Goal: Task Accomplishment & Management: Check status

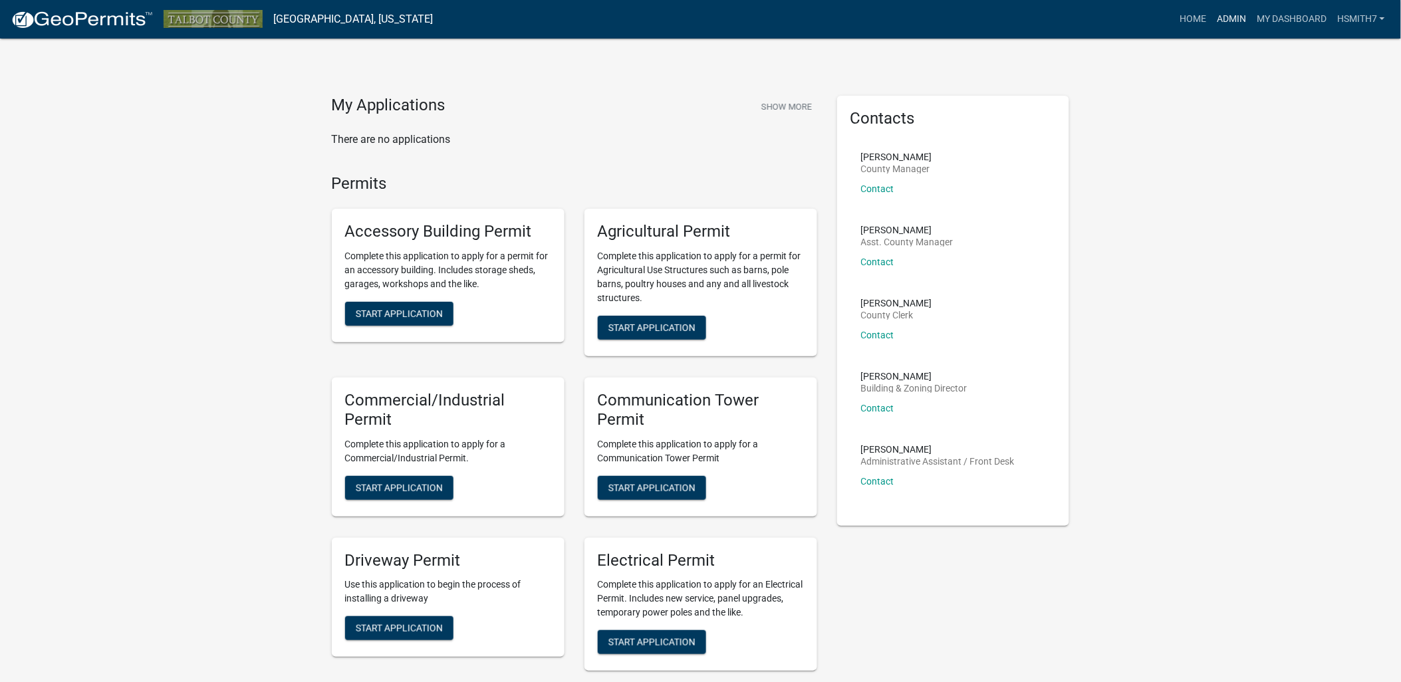
click at [1220, 27] on link "Admin" at bounding box center [1231, 19] width 40 height 25
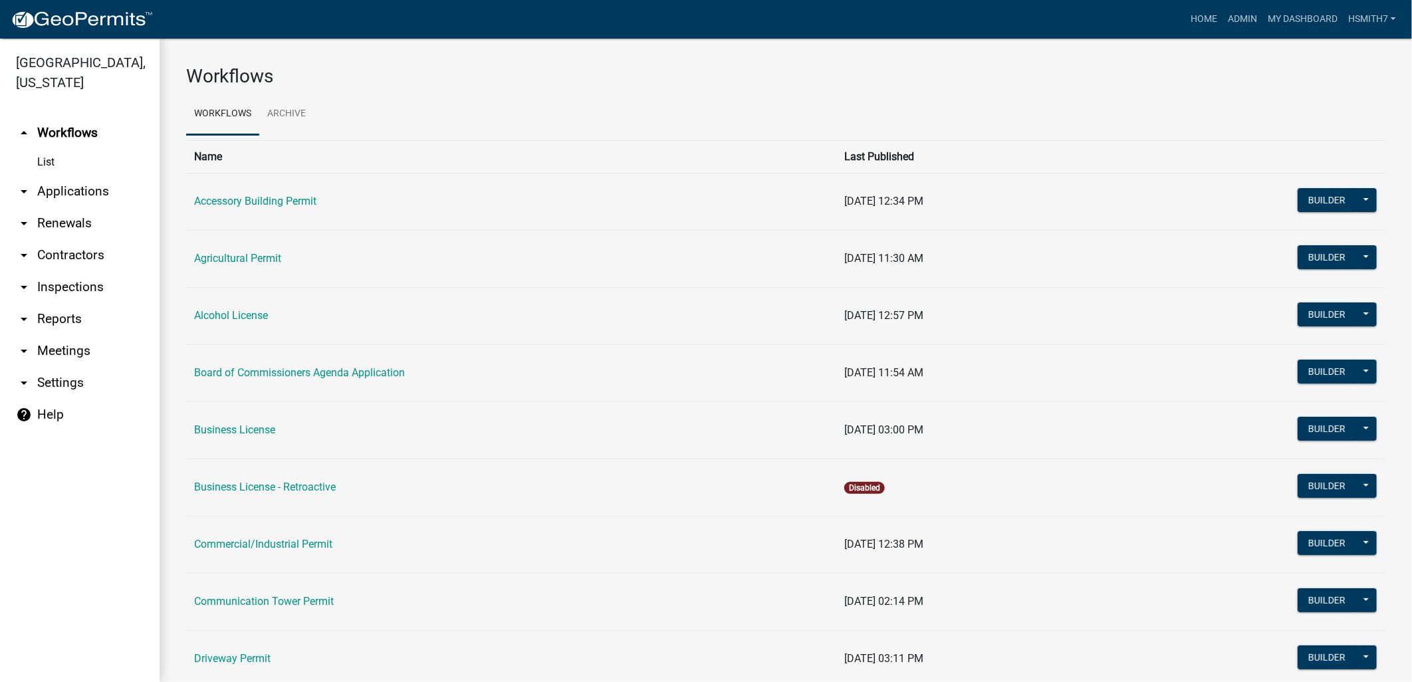
click at [83, 191] on link "arrow_drop_down Applications" at bounding box center [80, 192] width 160 height 32
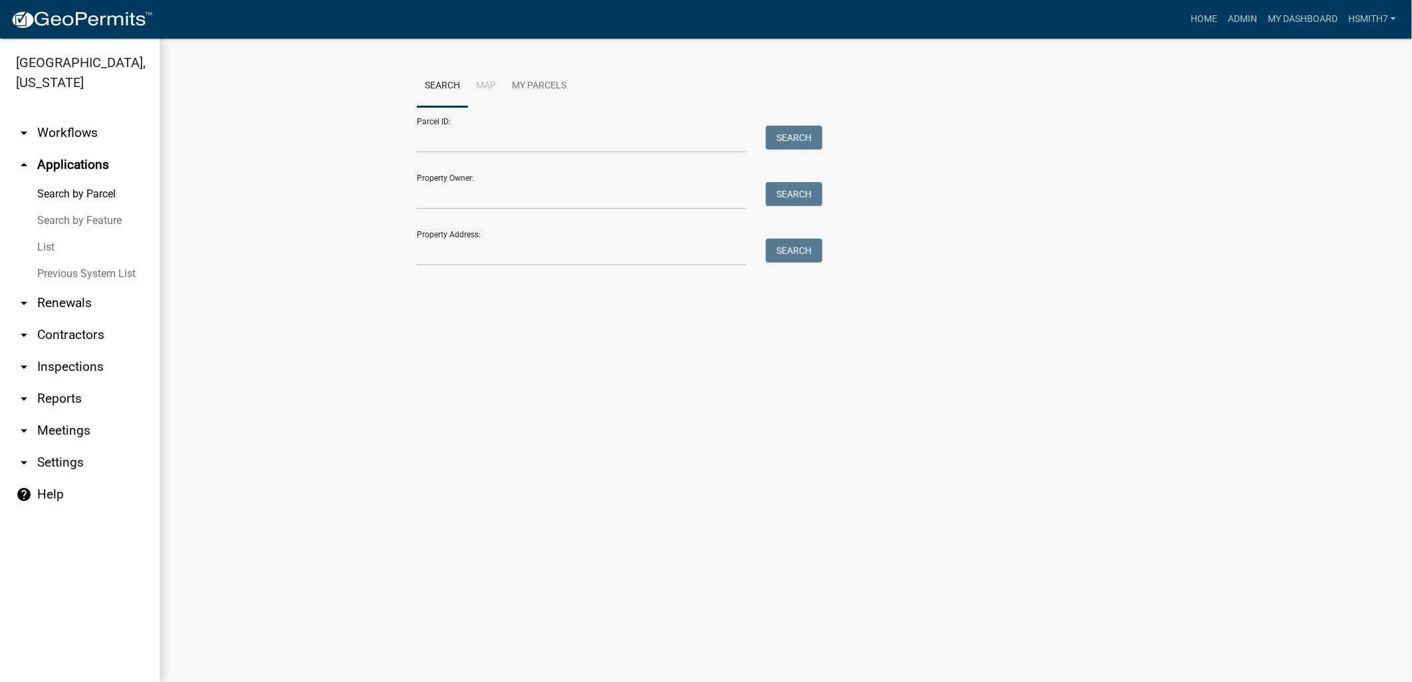
click at [49, 250] on link "List" at bounding box center [80, 247] width 160 height 27
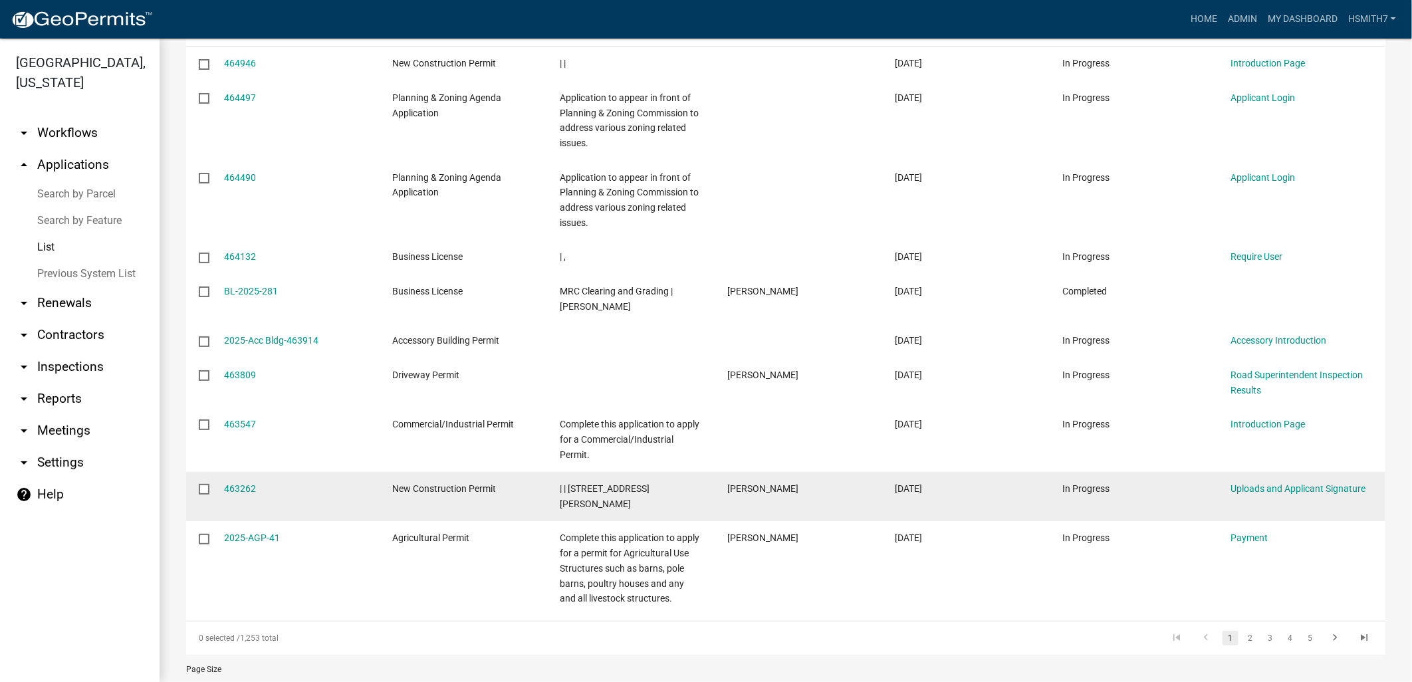
scroll to position [286, 0]
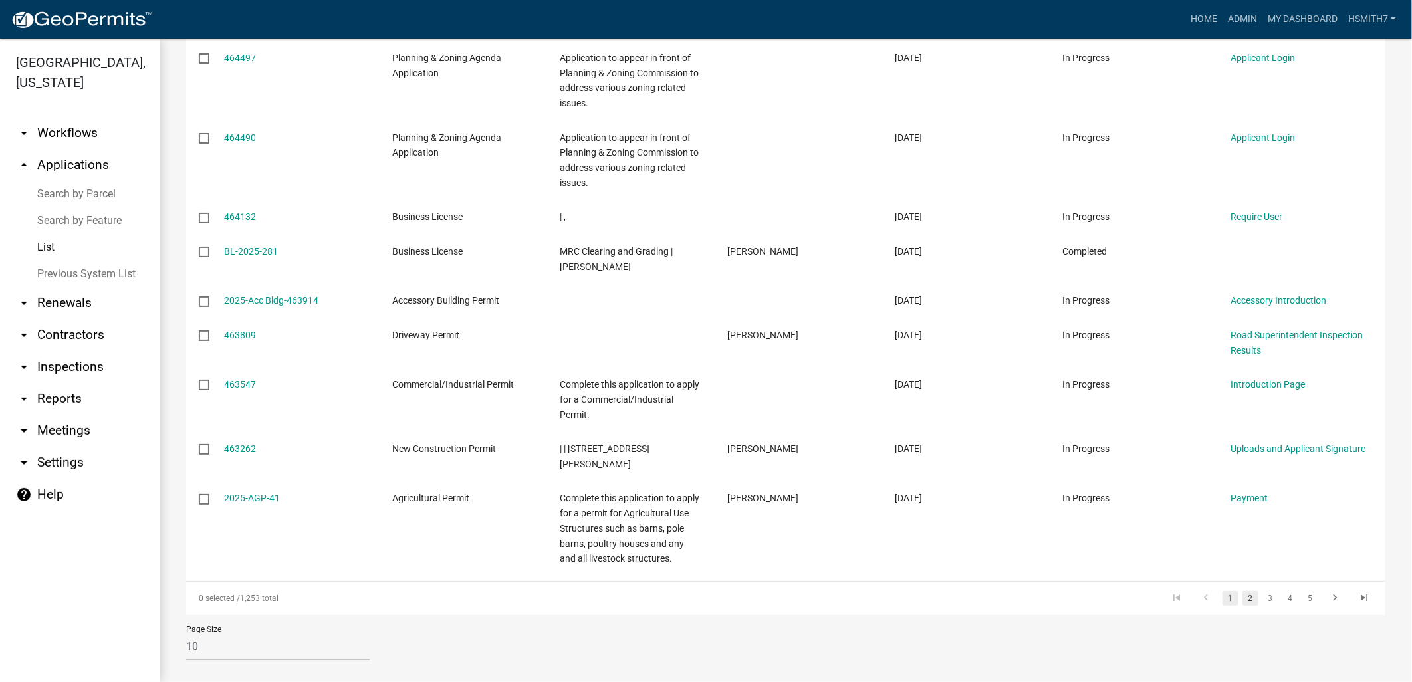
click at [1243, 591] on link "2" at bounding box center [1251, 598] width 16 height 15
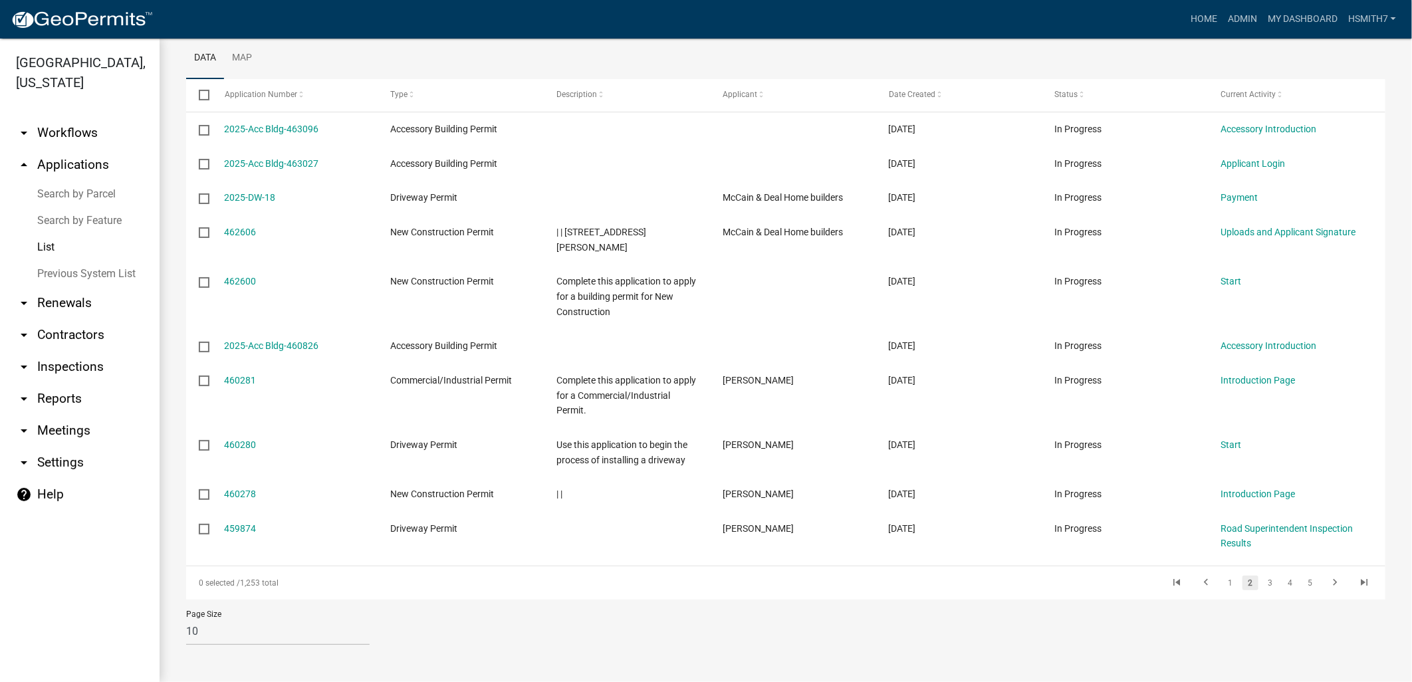
scroll to position [165, 0]
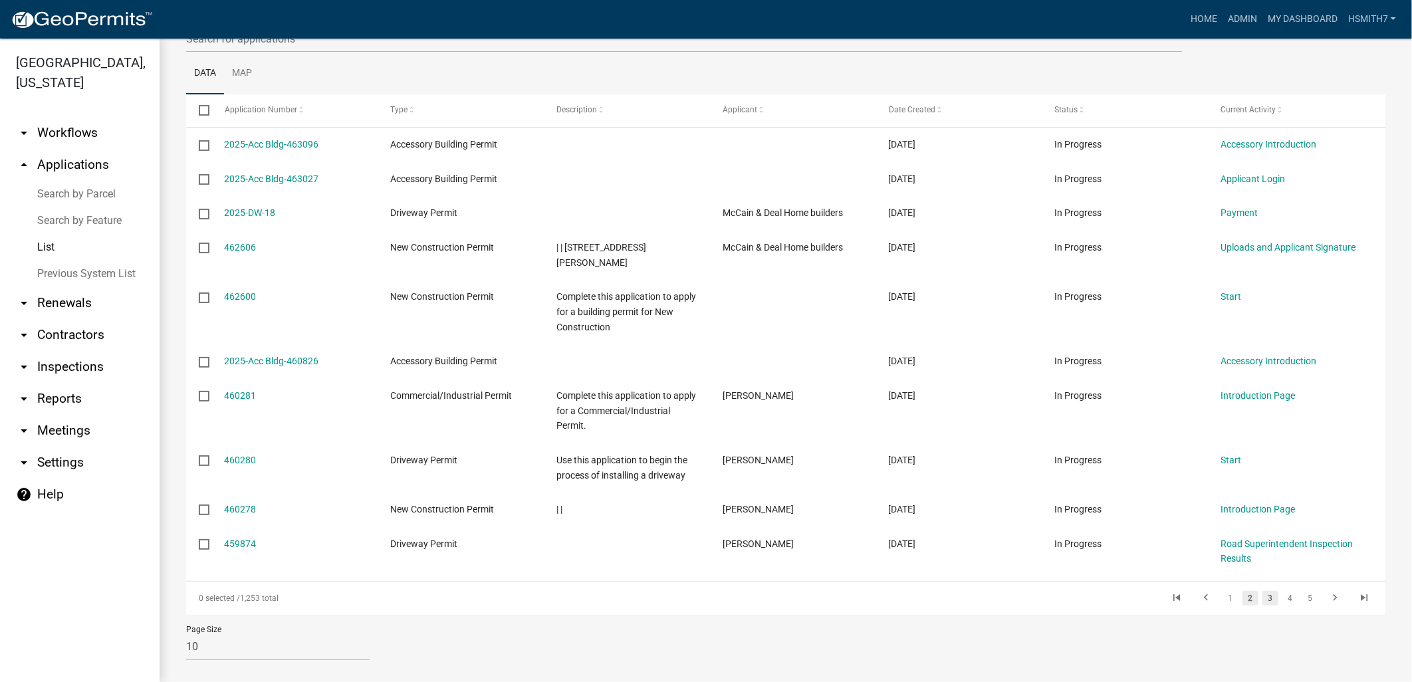
click at [1263, 591] on link "3" at bounding box center [1271, 598] width 16 height 15
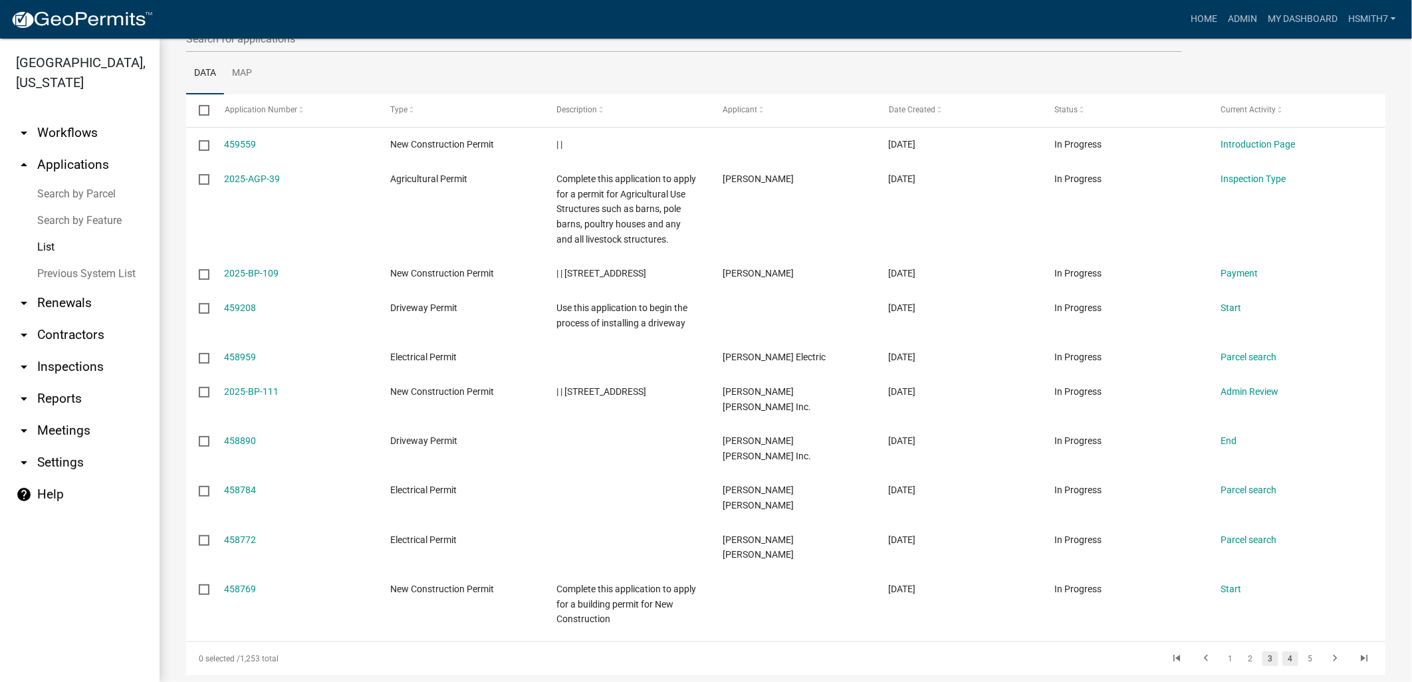
click at [1282, 652] on link "4" at bounding box center [1290, 659] width 16 height 15
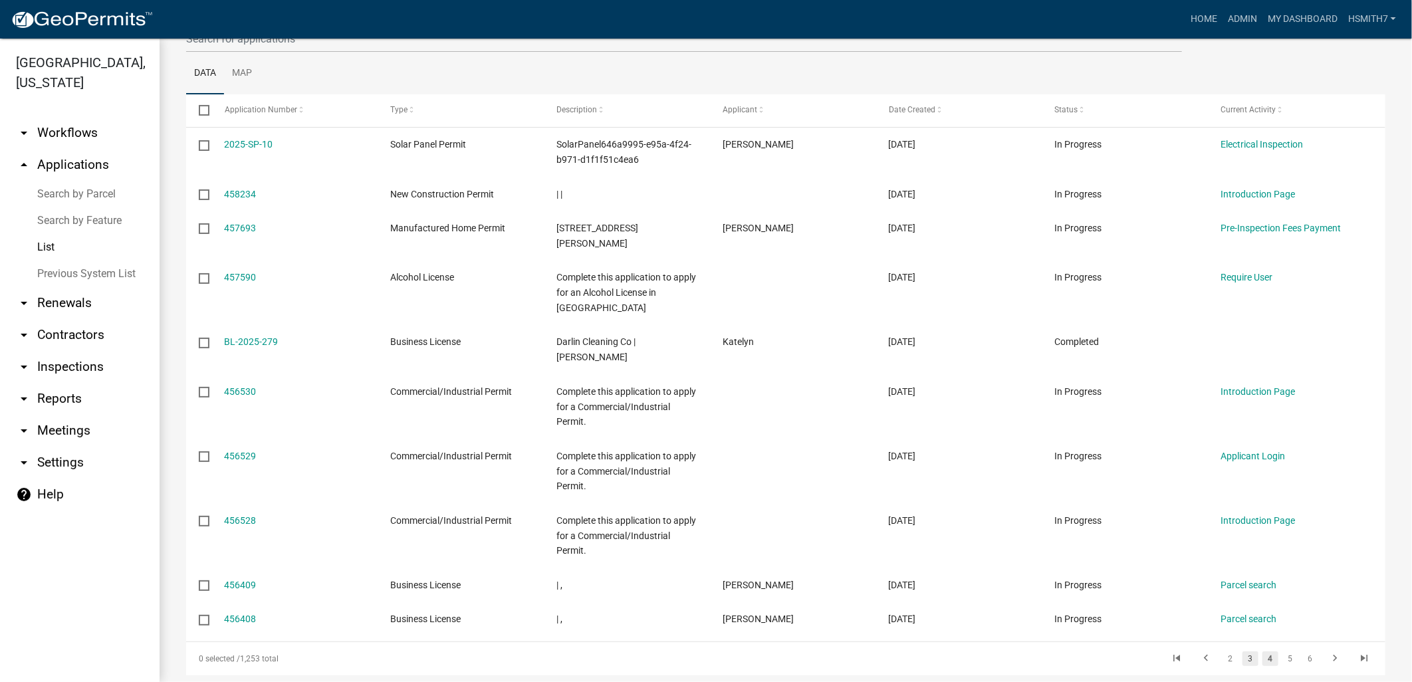
click at [1243, 652] on link "3" at bounding box center [1251, 659] width 16 height 15
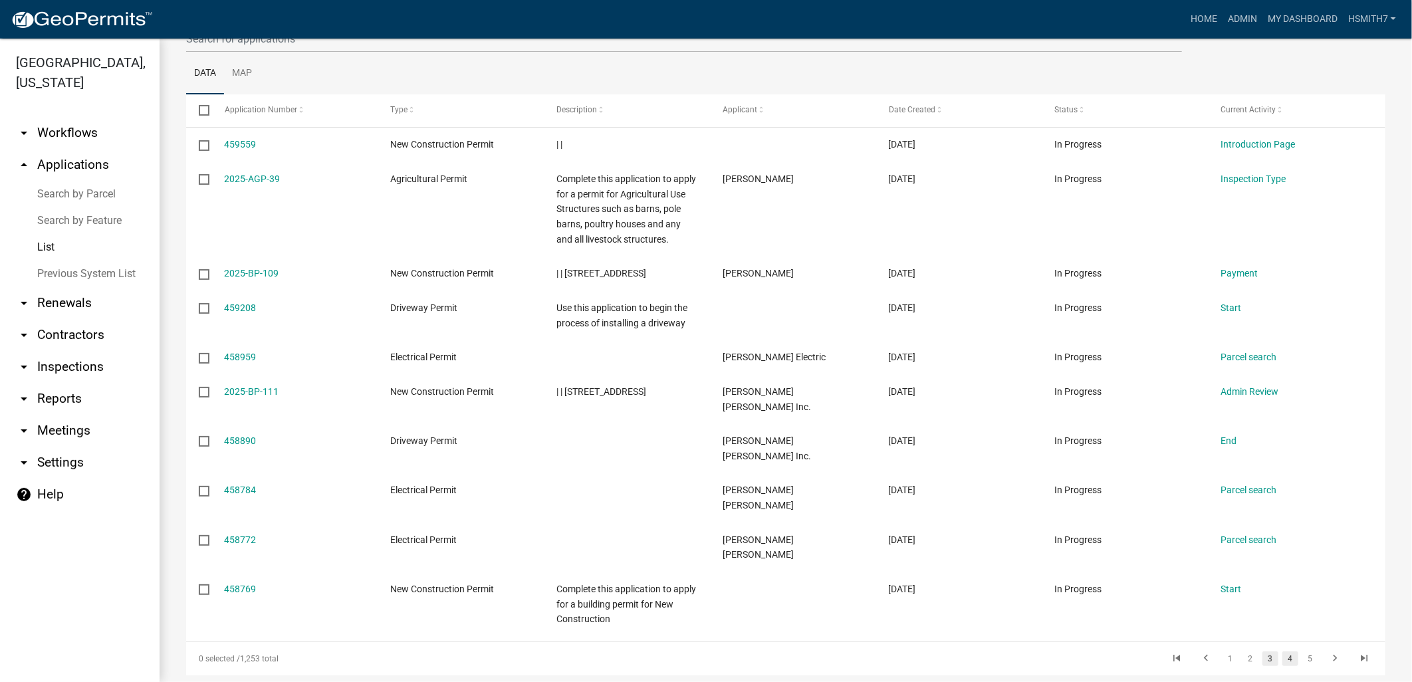
click at [1282, 652] on link "4" at bounding box center [1290, 659] width 16 height 15
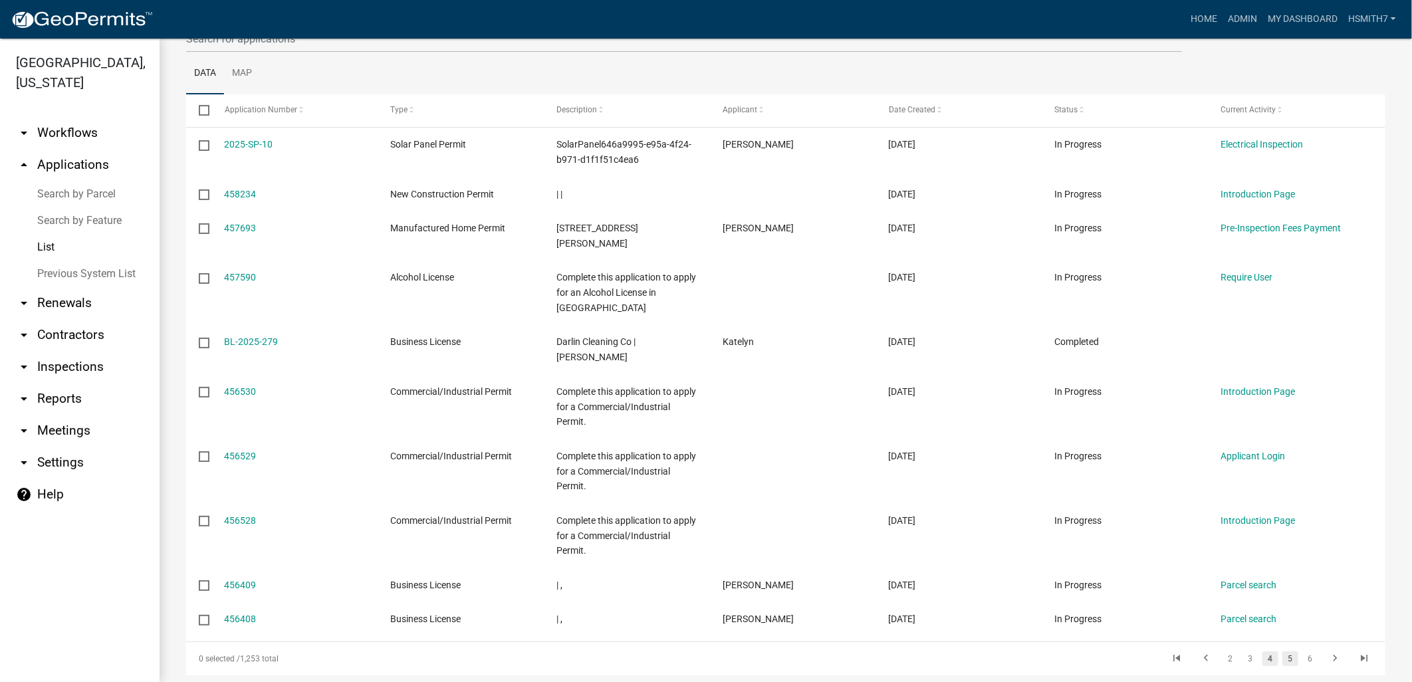
click at [1282, 652] on link "5" at bounding box center [1290, 659] width 16 height 15
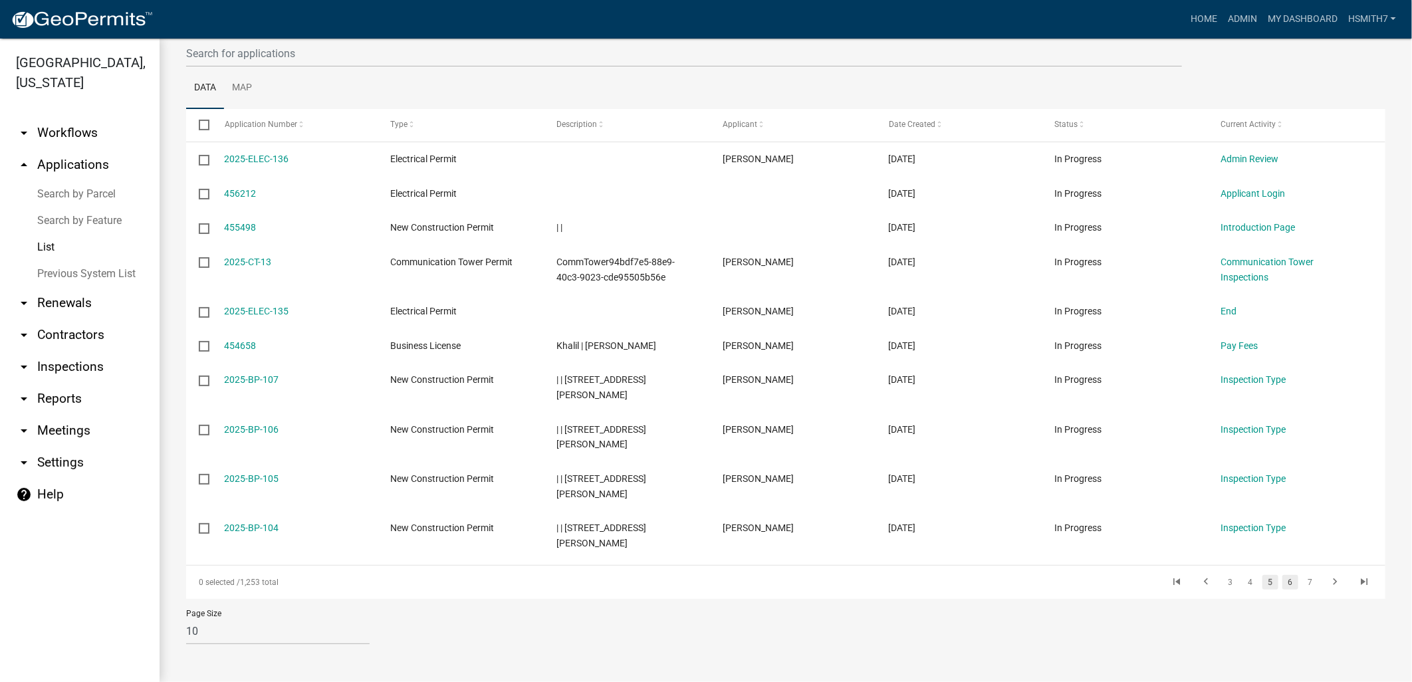
scroll to position [150, 0]
click at [1284, 583] on link "6" at bounding box center [1290, 582] width 16 height 15
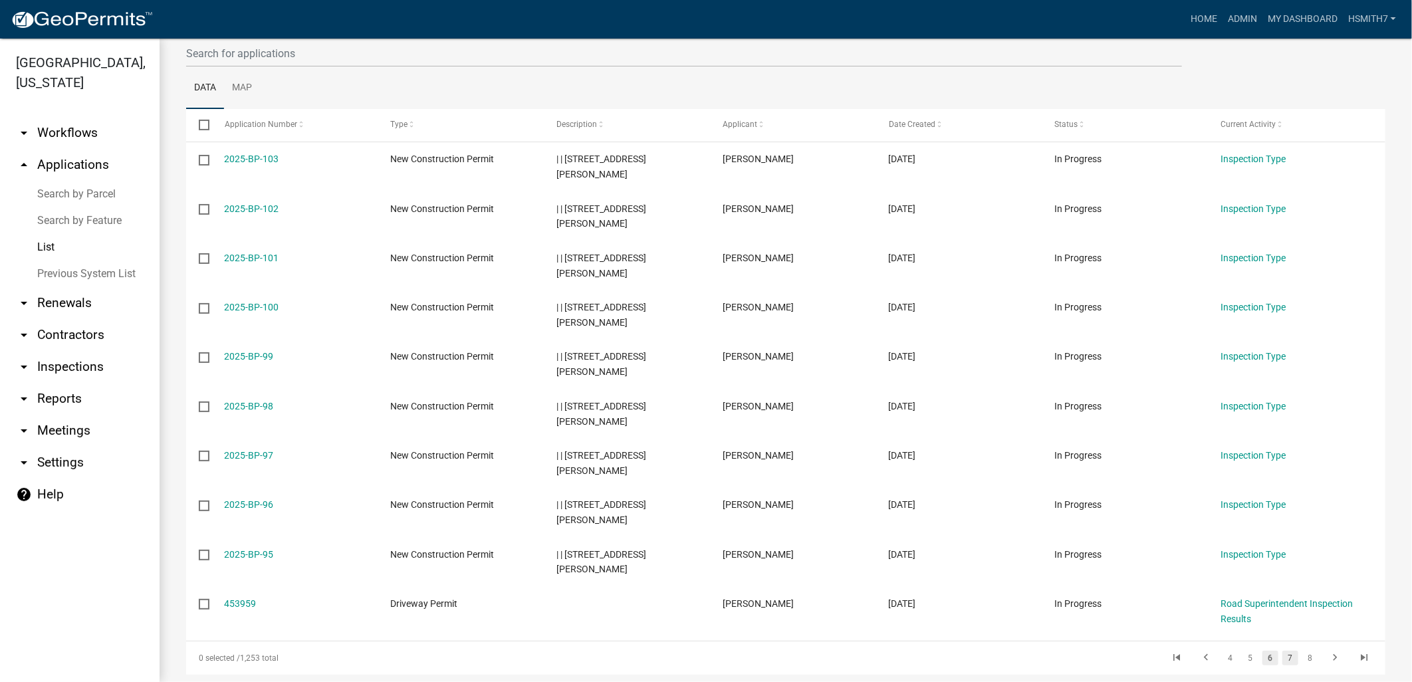
click at [1282, 656] on link "7" at bounding box center [1290, 658] width 16 height 15
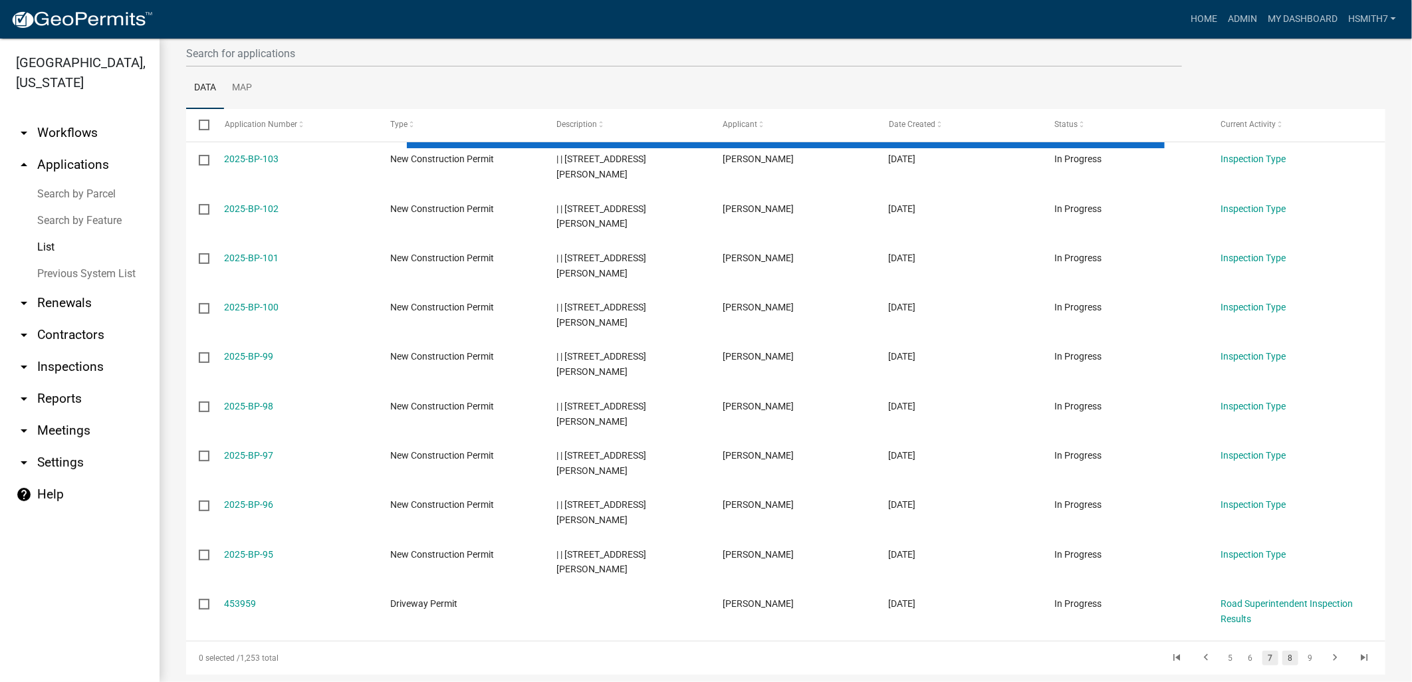
scroll to position [90, 0]
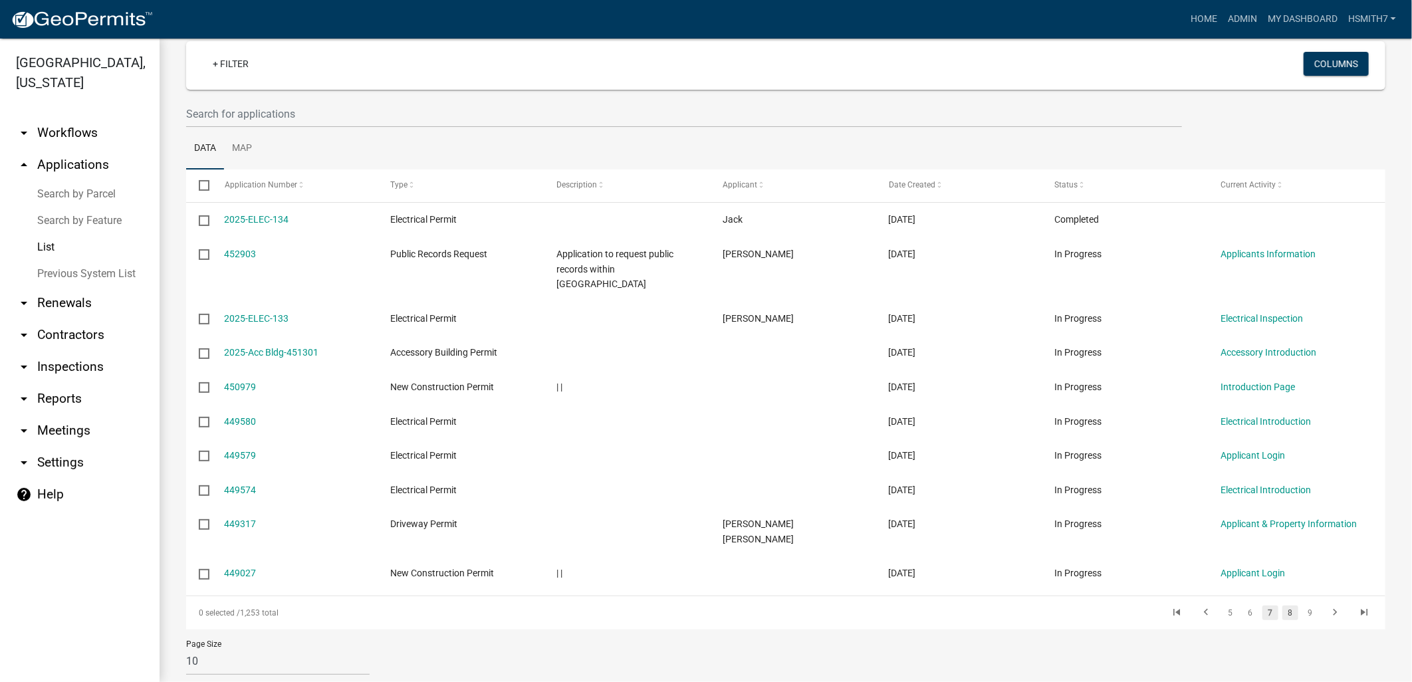
click at [1282, 606] on link "8" at bounding box center [1290, 613] width 16 height 15
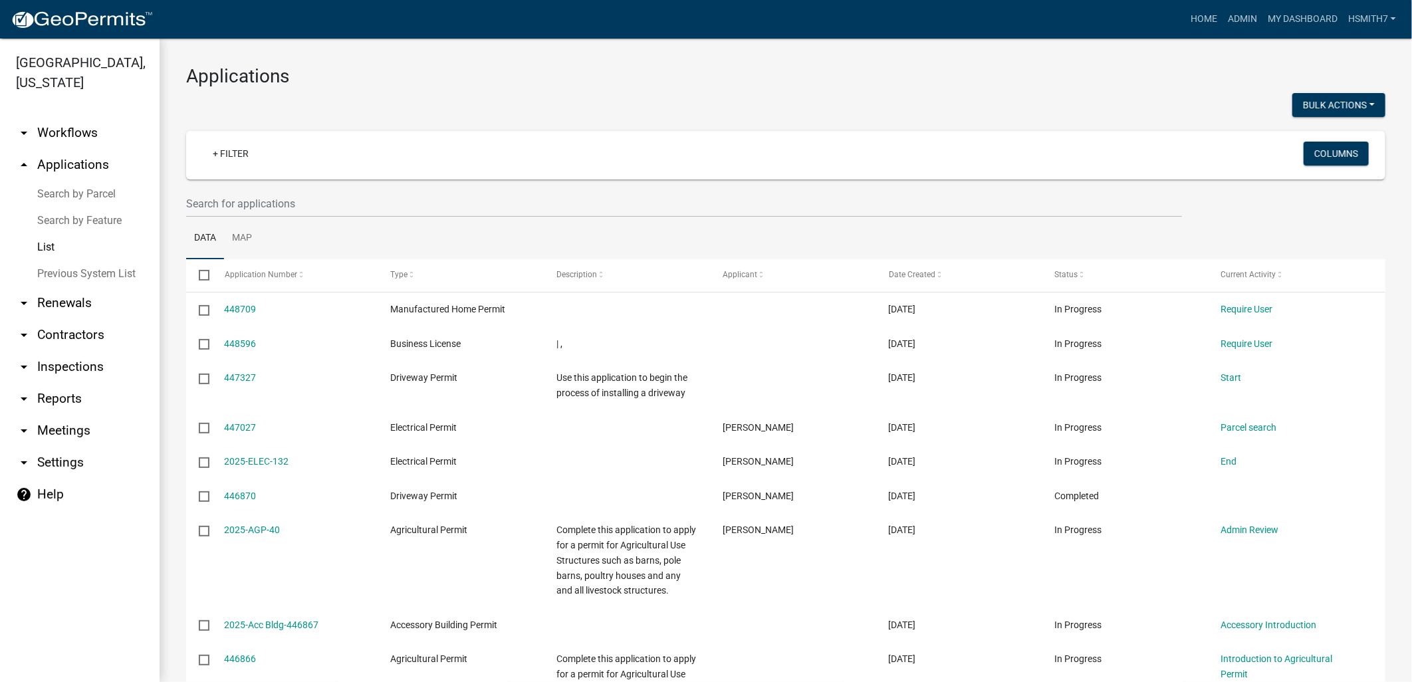
drag, startPoint x: 440, startPoint y: 182, endPoint x: 429, endPoint y: 200, distance: 21.2
click at [439, 183] on wm-filter-builder "+ Filter Columns" at bounding box center [785, 174] width 1199 height 86
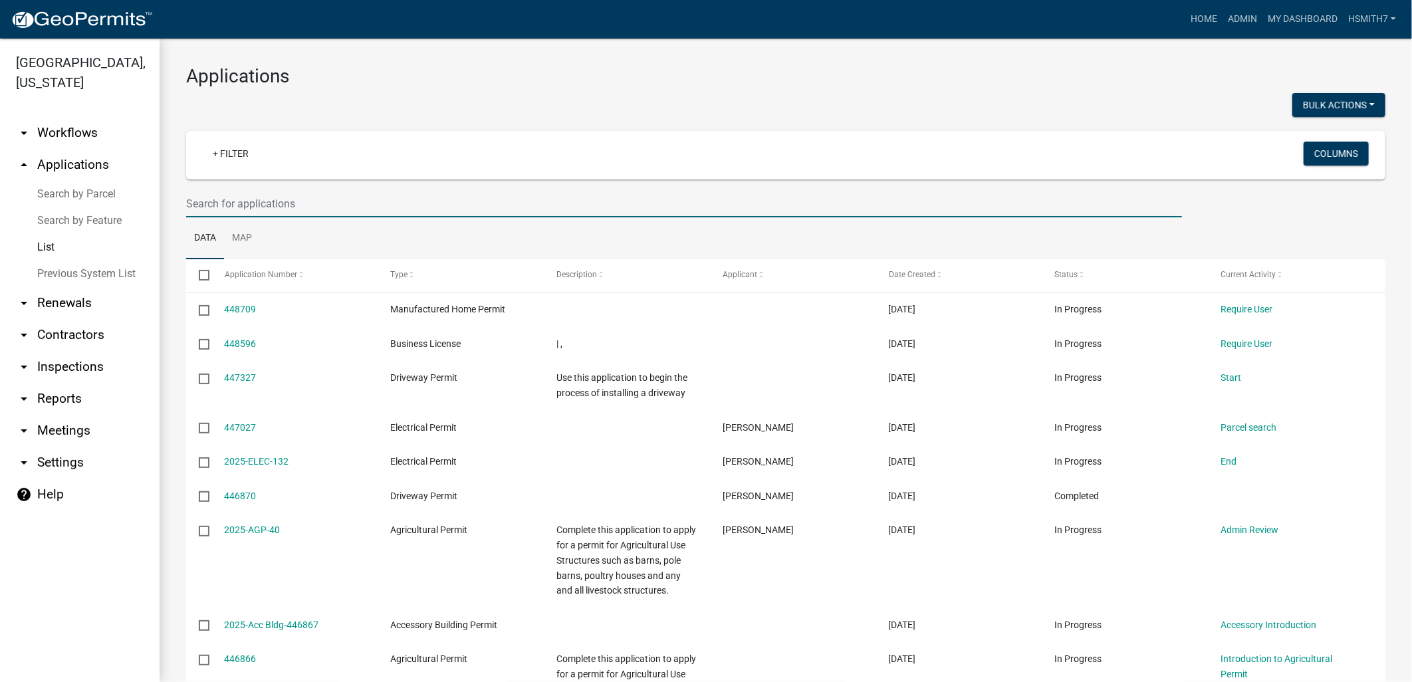
click at [427, 203] on input "text" at bounding box center [684, 203] width 996 height 27
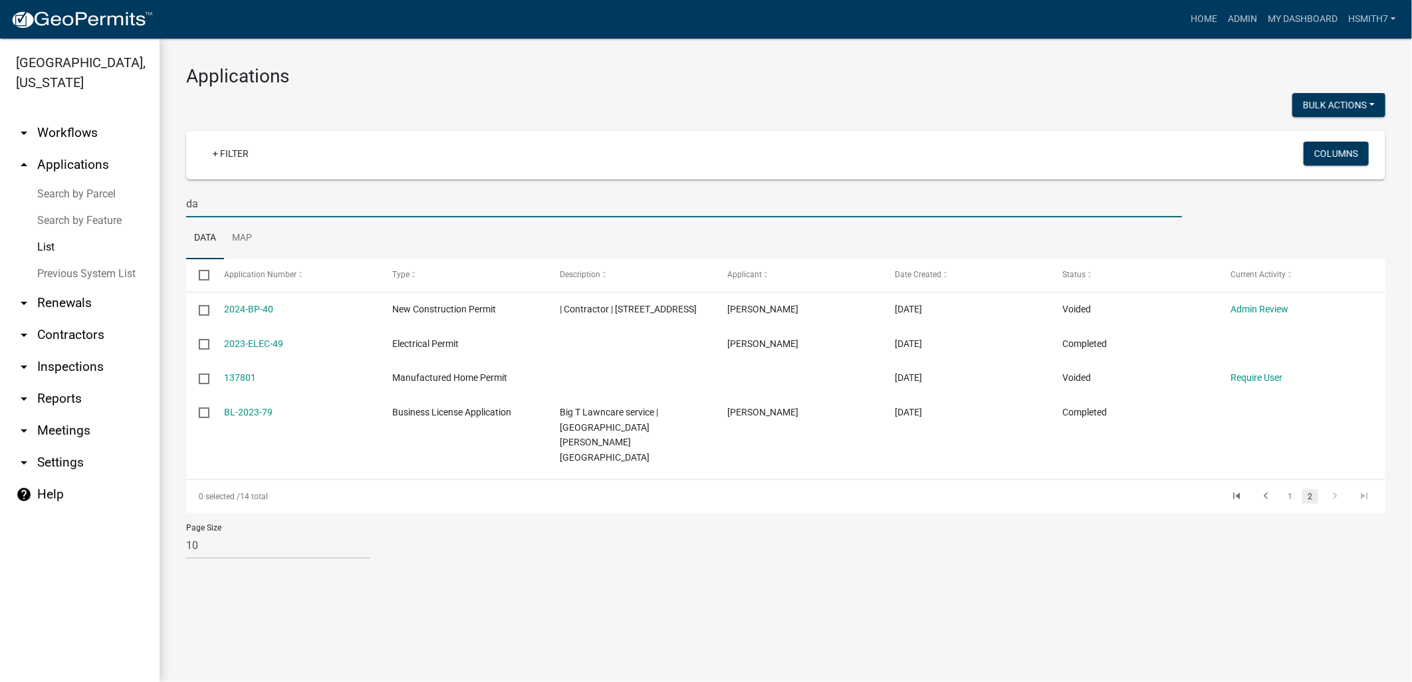
type input "d"
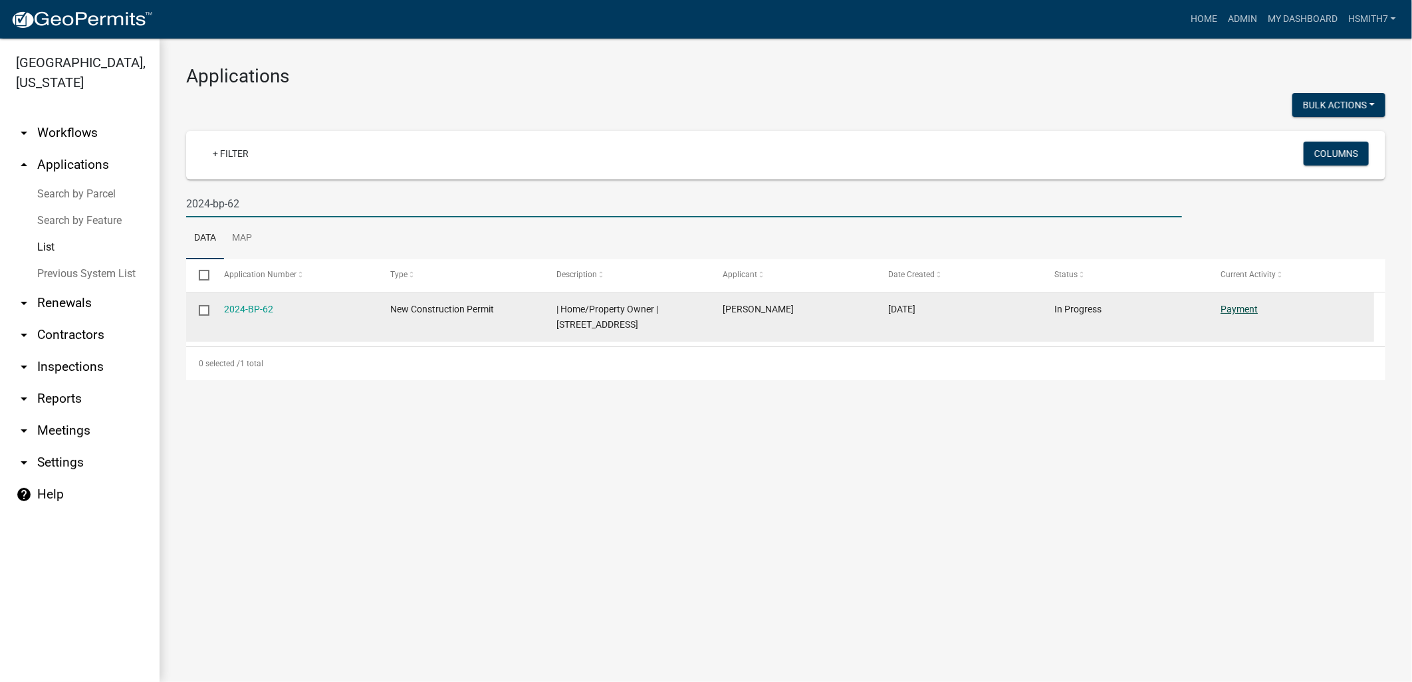
type input "2024-bp-62"
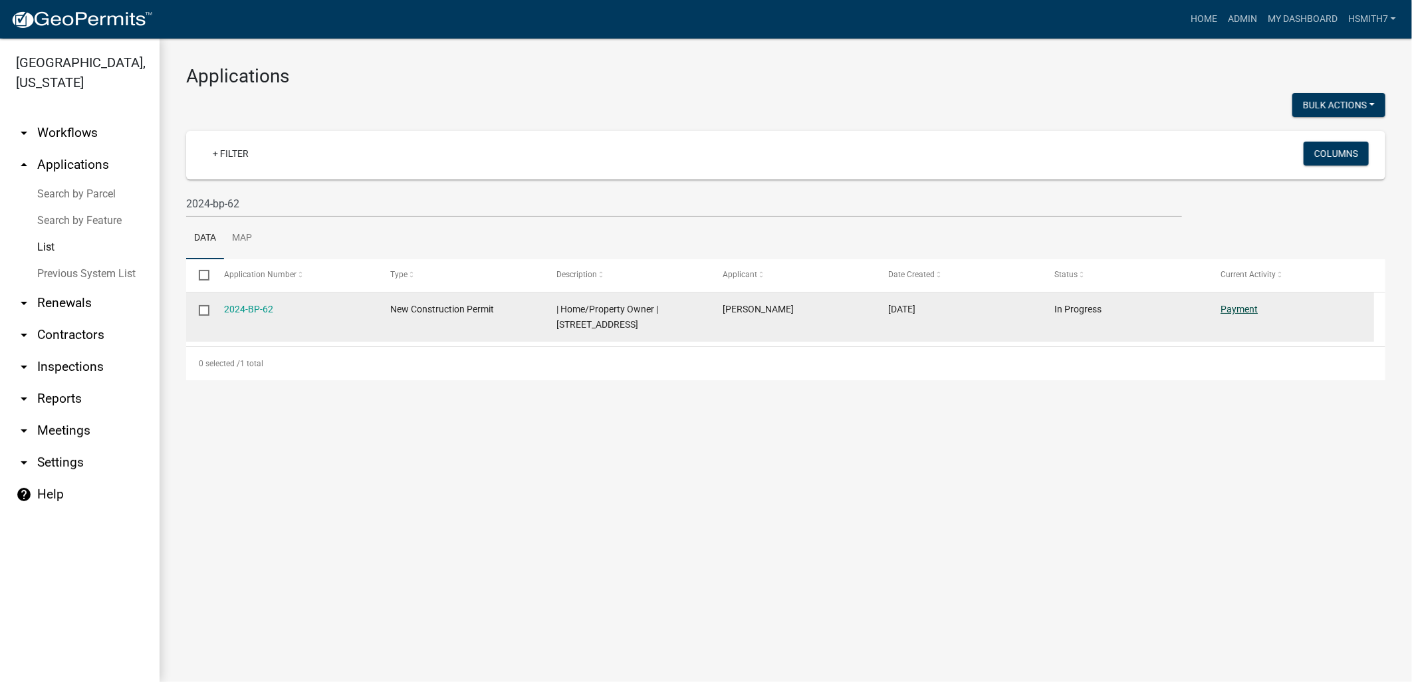
click at [1238, 306] on link "Payment" at bounding box center [1239, 309] width 37 height 11
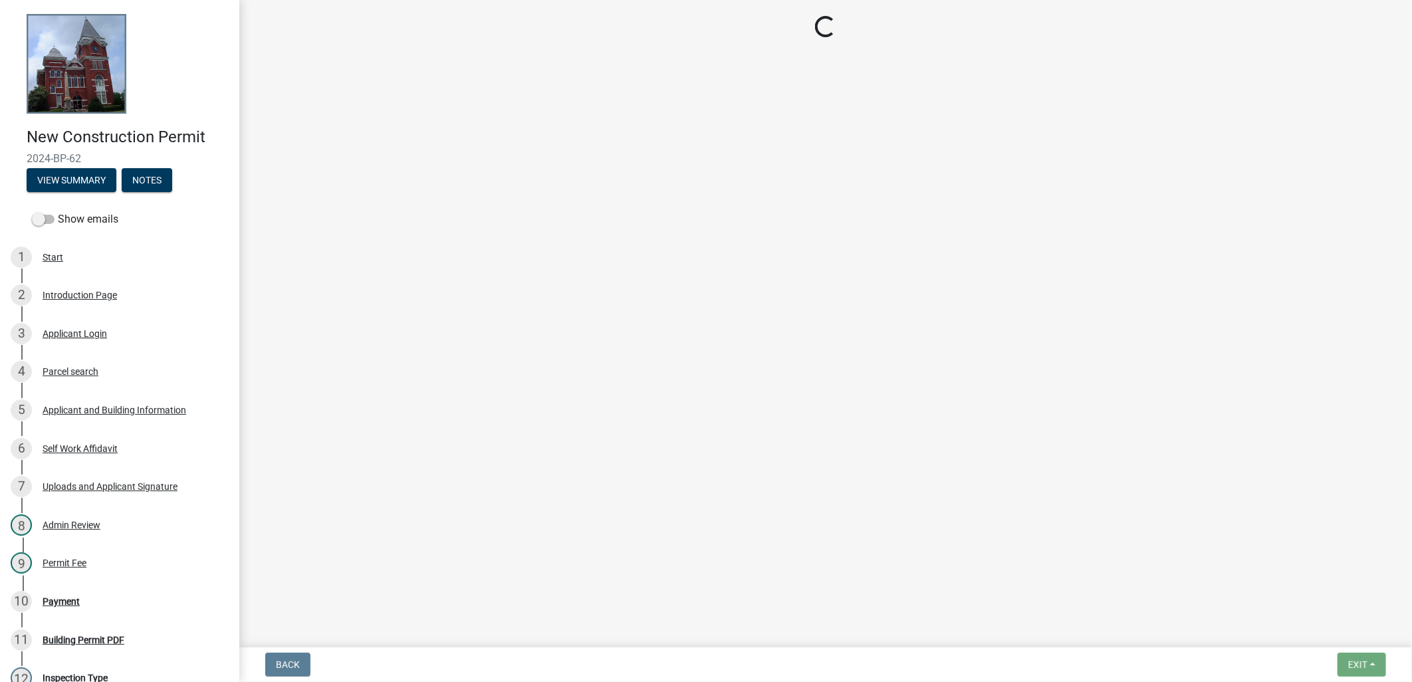
select select "3: 3"
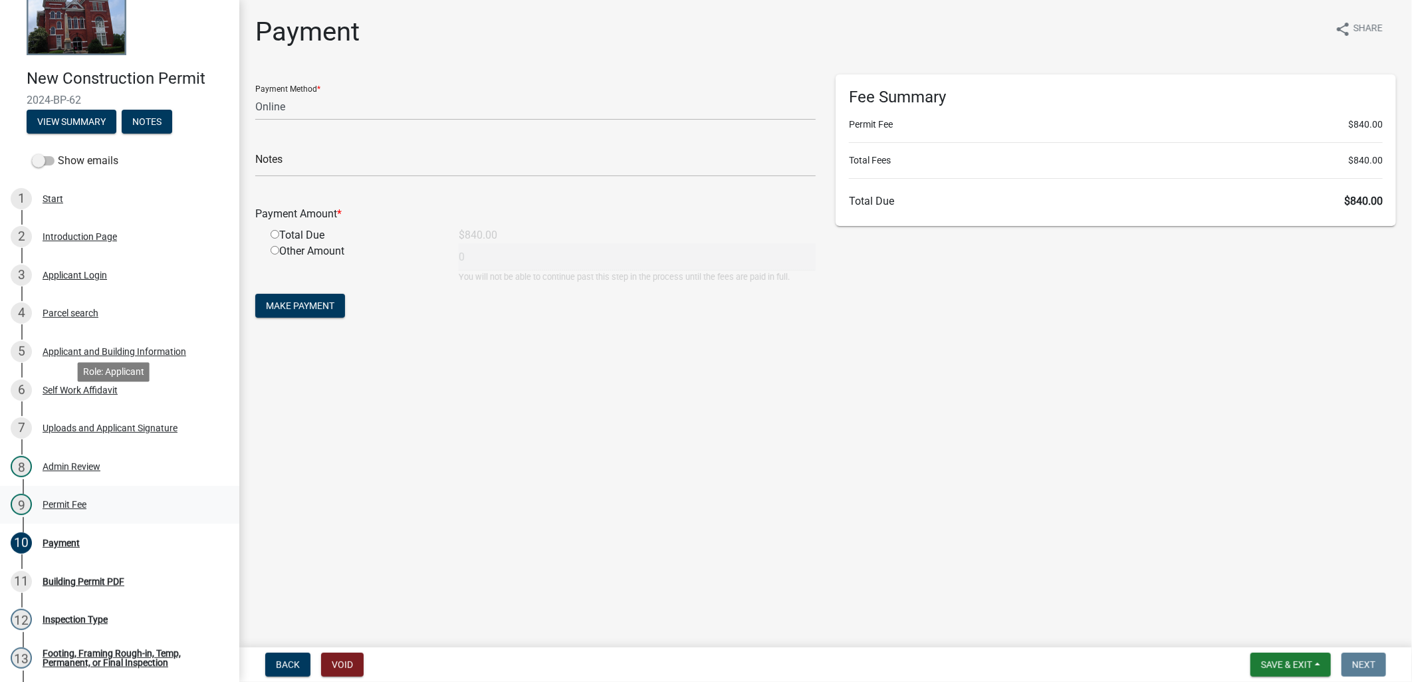
scroll to position [148, 0]
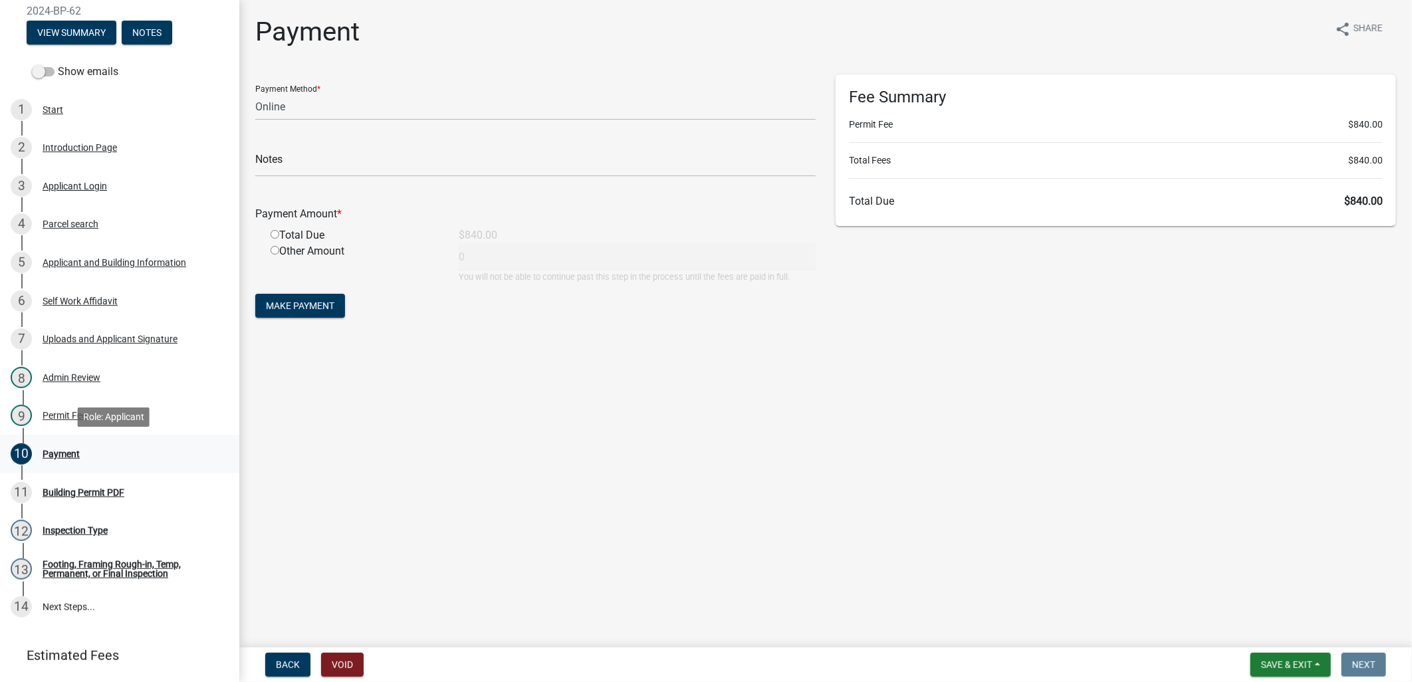
click at [169, 455] on div "10 Payment" at bounding box center [114, 453] width 207 height 21
click at [160, 473] on link "11 Building Permit PDF" at bounding box center [119, 492] width 239 height 39
click at [158, 479] on link "11 Building Permit PDF" at bounding box center [119, 492] width 239 height 39
click at [120, 455] on div "10 Payment" at bounding box center [114, 453] width 207 height 21
click at [96, 411] on div "9 Permit Fee" at bounding box center [114, 415] width 207 height 21
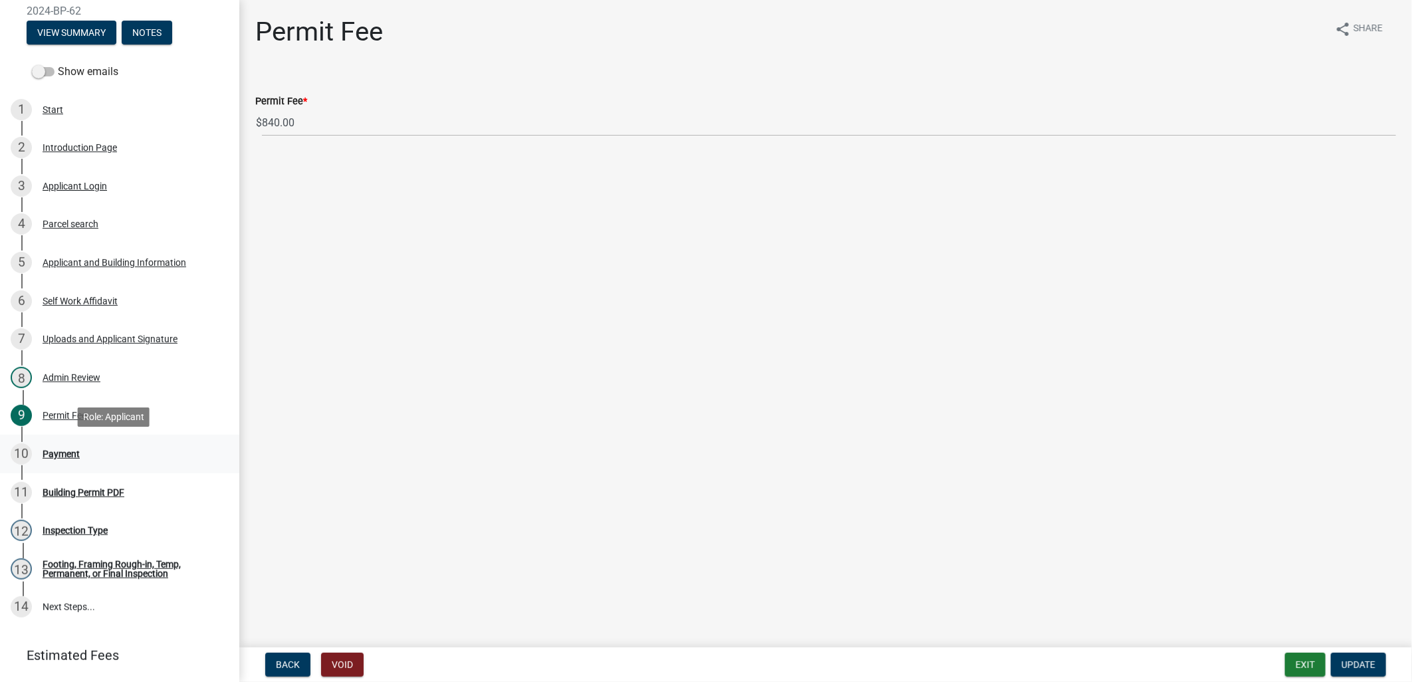
click at [116, 452] on div "10 Payment" at bounding box center [114, 453] width 207 height 21
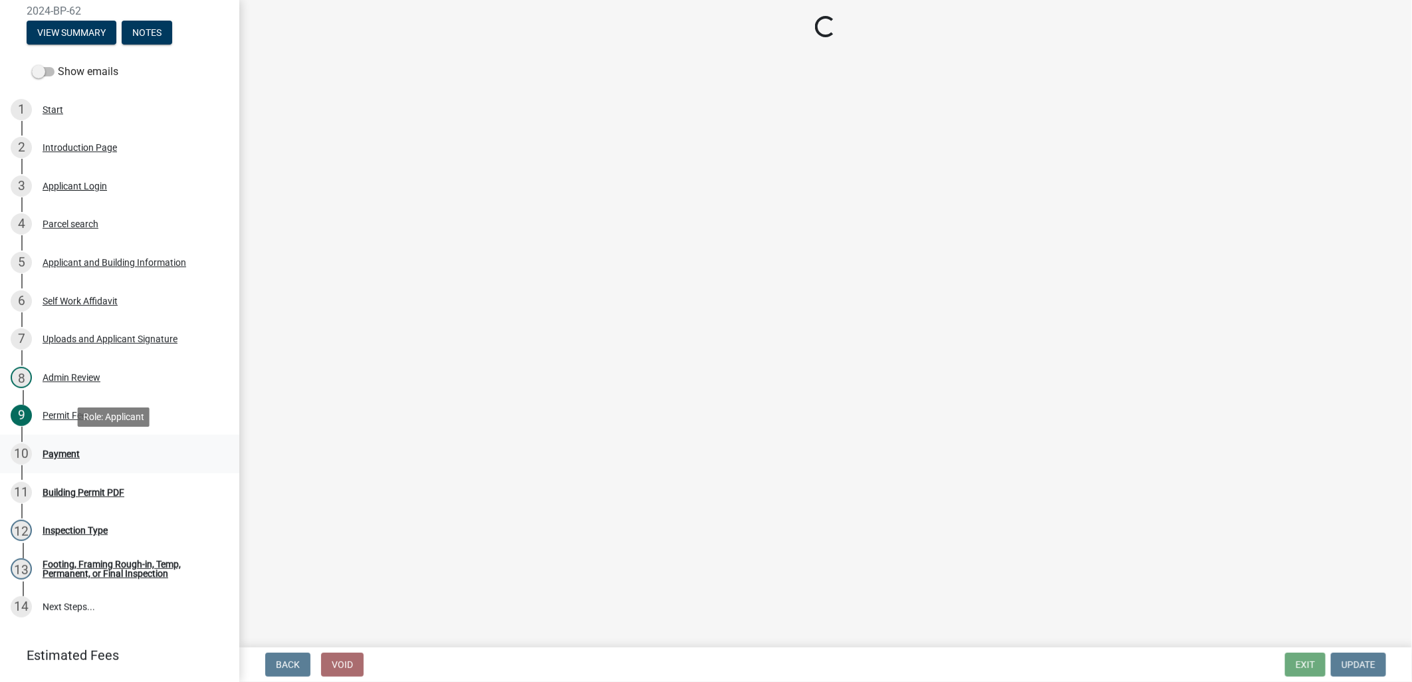
select select "3: 3"
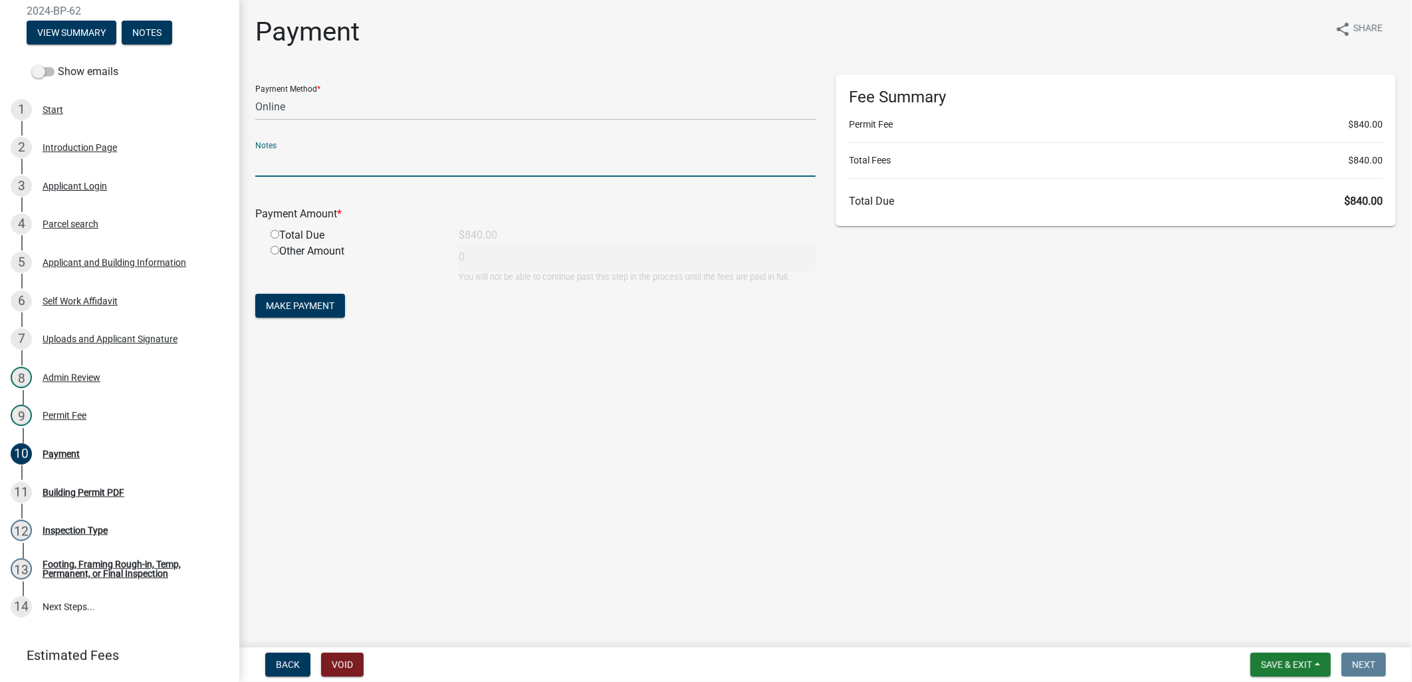
drag, startPoint x: 738, startPoint y: 207, endPoint x: 860, endPoint y: 649, distance: 458.7
click at [856, 655] on wm-app "New Construction Permit 2024-BP-62 View Summary Notes Show emails 1 Start 2 Int…" at bounding box center [706, 341] width 1412 height 682
click at [102, 258] on div "Applicant and Building Information" at bounding box center [115, 262] width 144 height 9
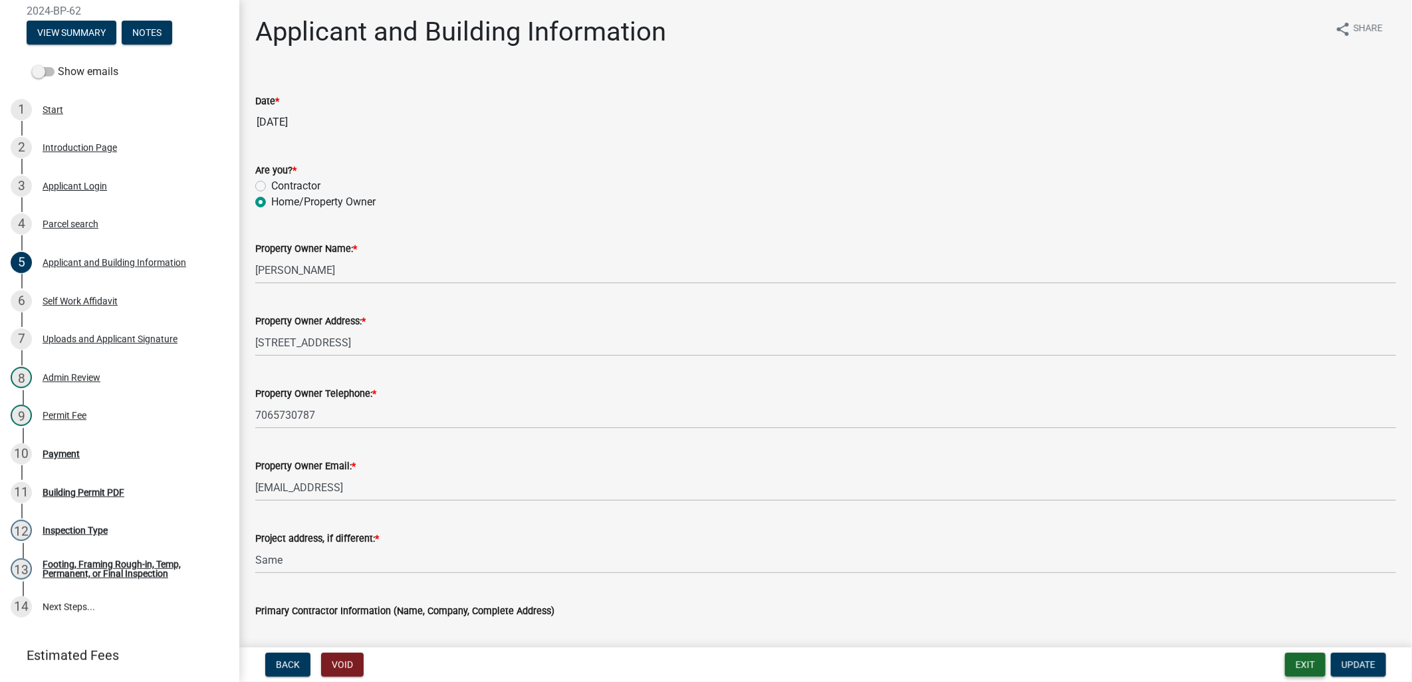
click at [1288, 660] on button "Exit" at bounding box center [1305, 665] width 41 height 24
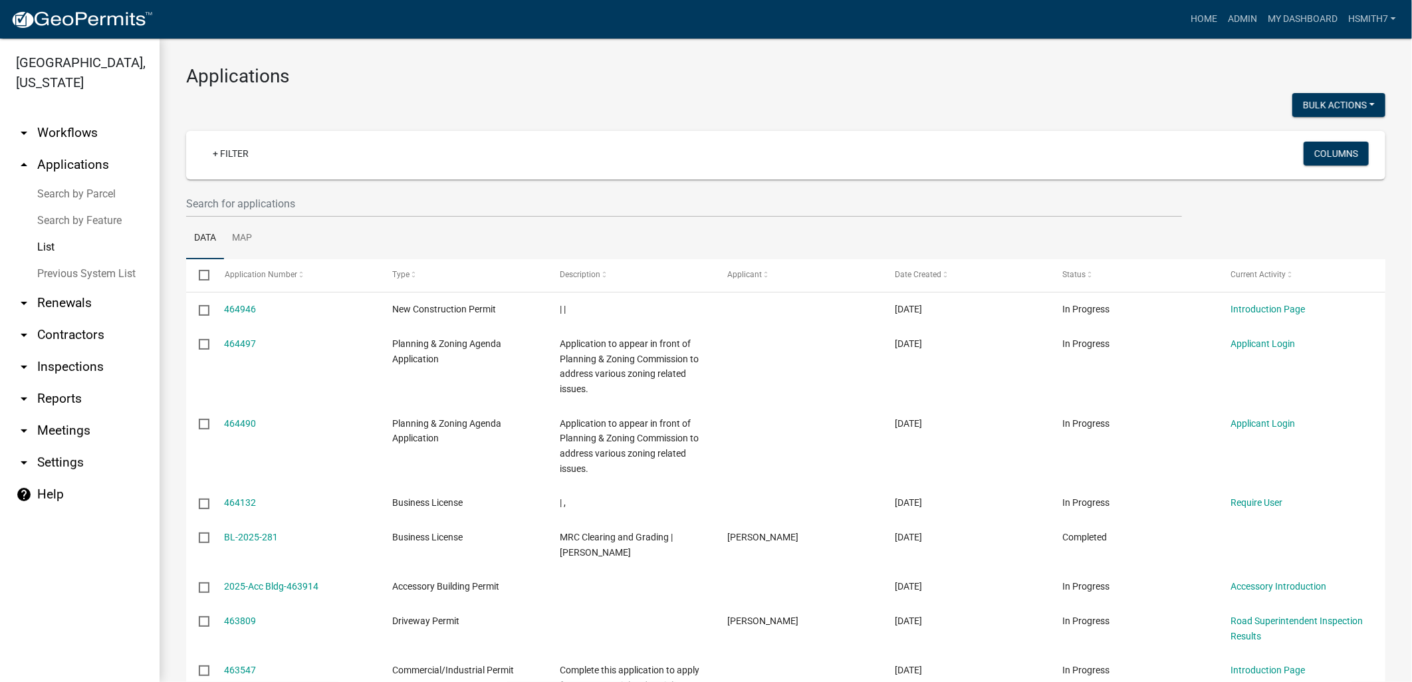
click at [281, 223] on ul "Data Map" at bounding box center [785, 238] width 1199 height 42
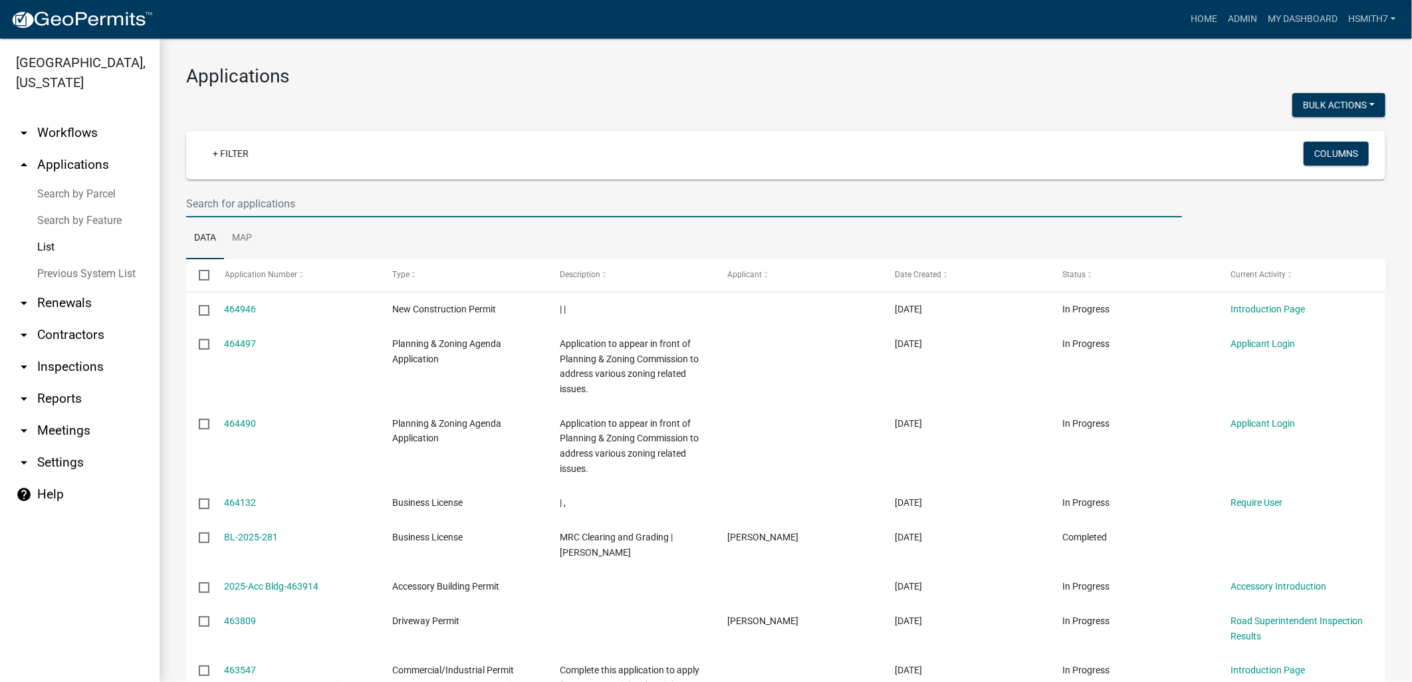
click at [258, 191] on input "text" at bounding box center [684, 203] width 996 height 27
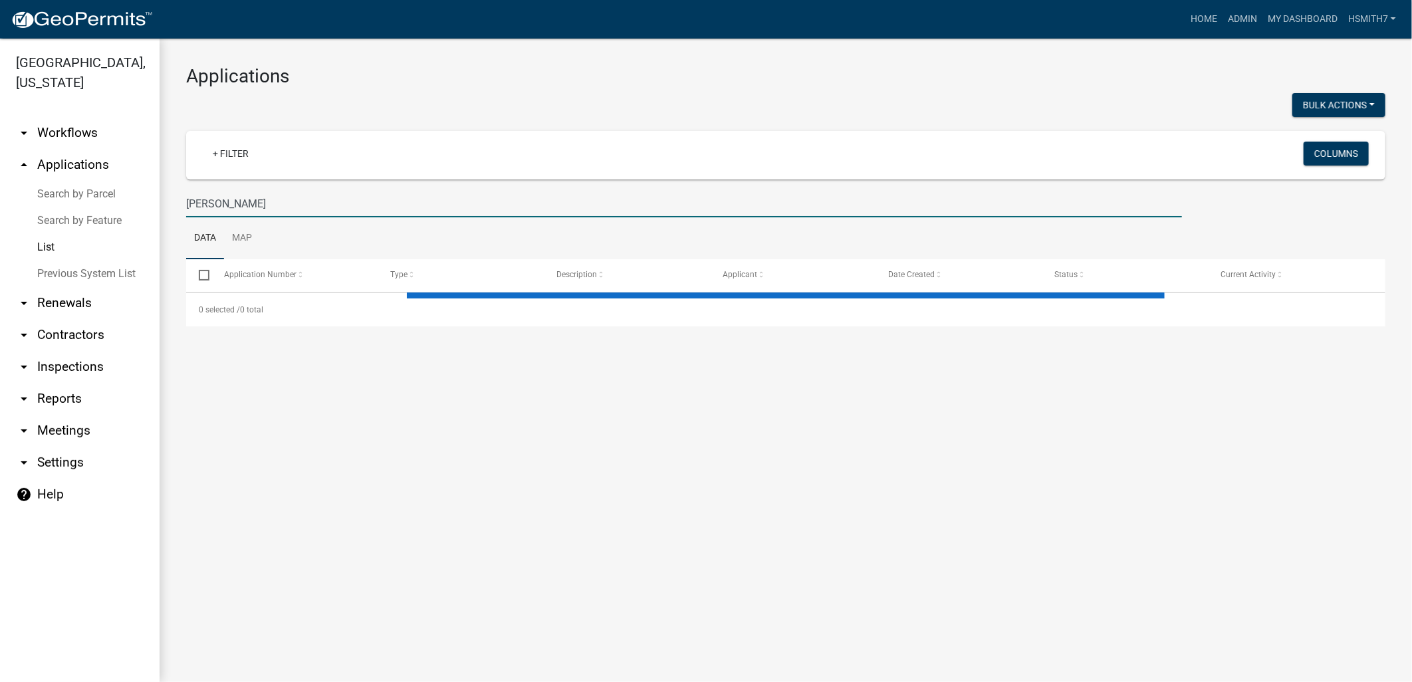
type input "jones"
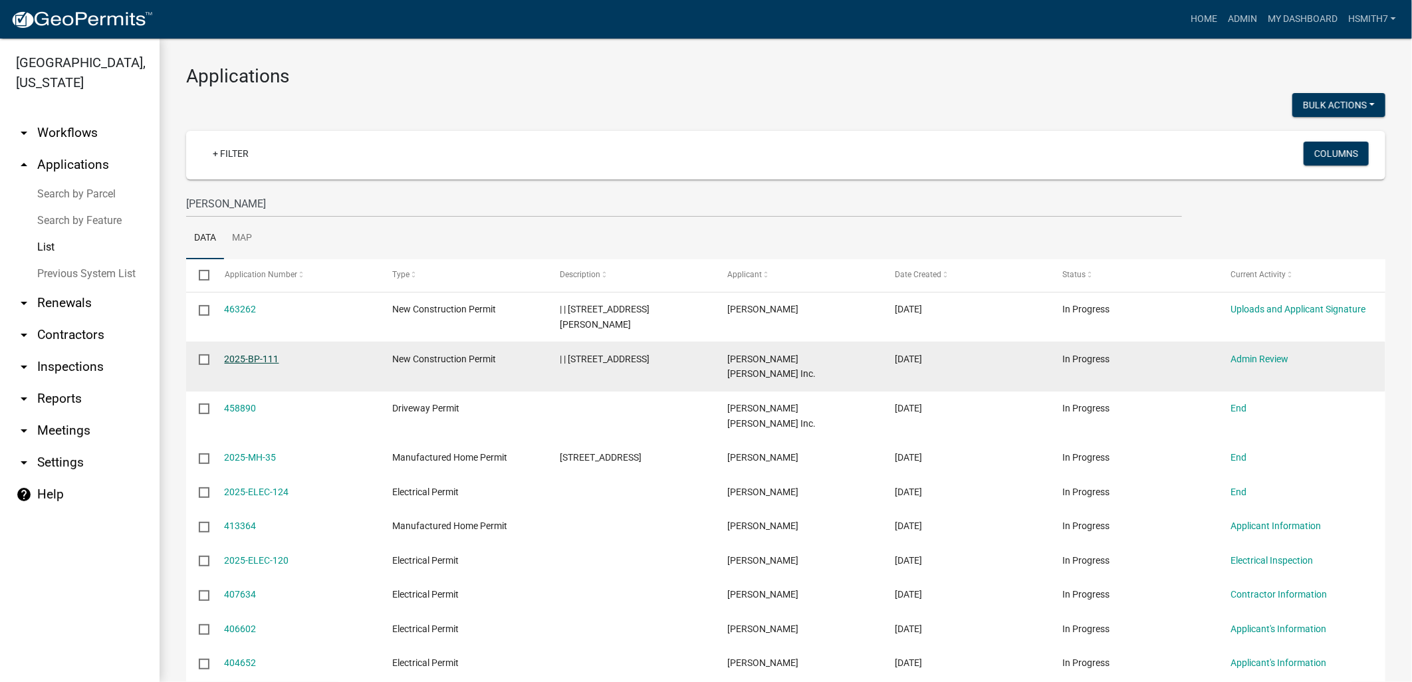
click at [270, 354] on link "2025-BP-111" at bounding box center [252, 359] width 55 height 11
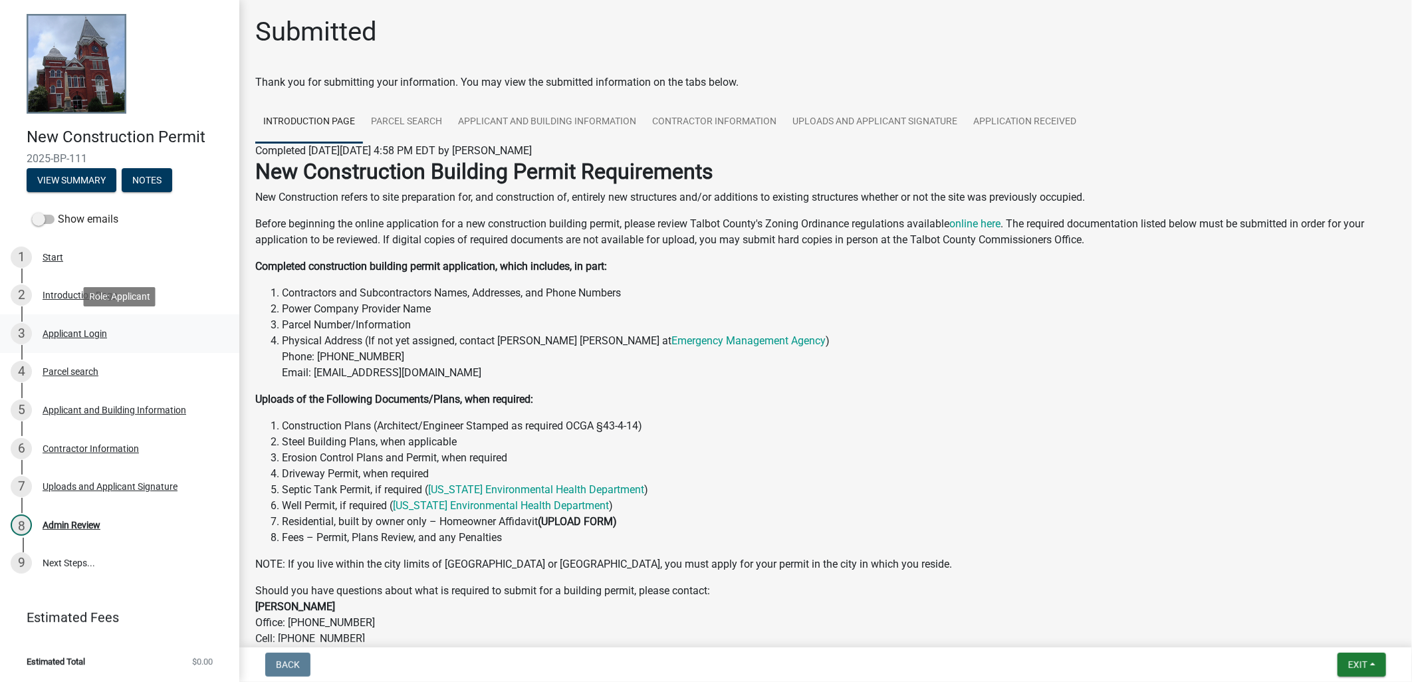
click at [88, 339] on div "3 Applicant Login" at bounding box center [114, 333] width 207 height 21
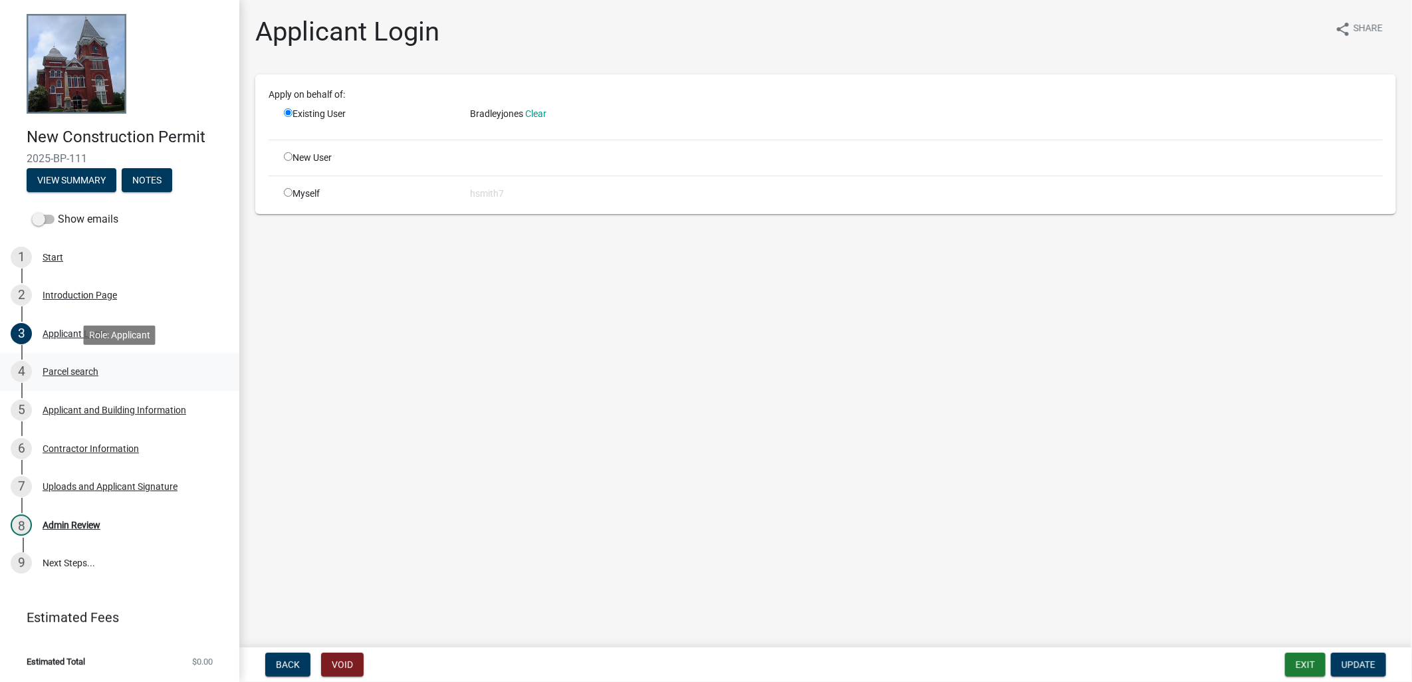
click at [124, 370] on div "4 Parcel search" at bounding box center [114, 371] width 207 height 21
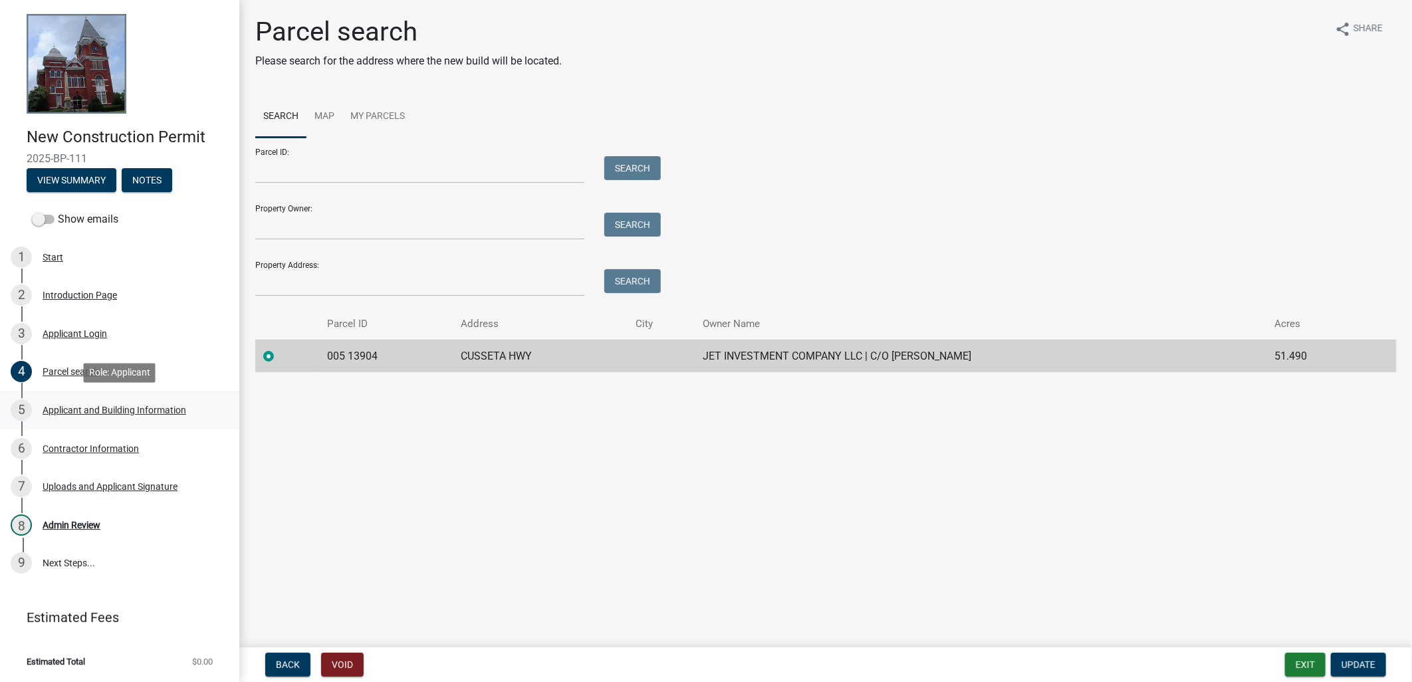
click at [124, 406] on div "Applicant and Building Information" at bounding box center [115, 410] width 144 height 9
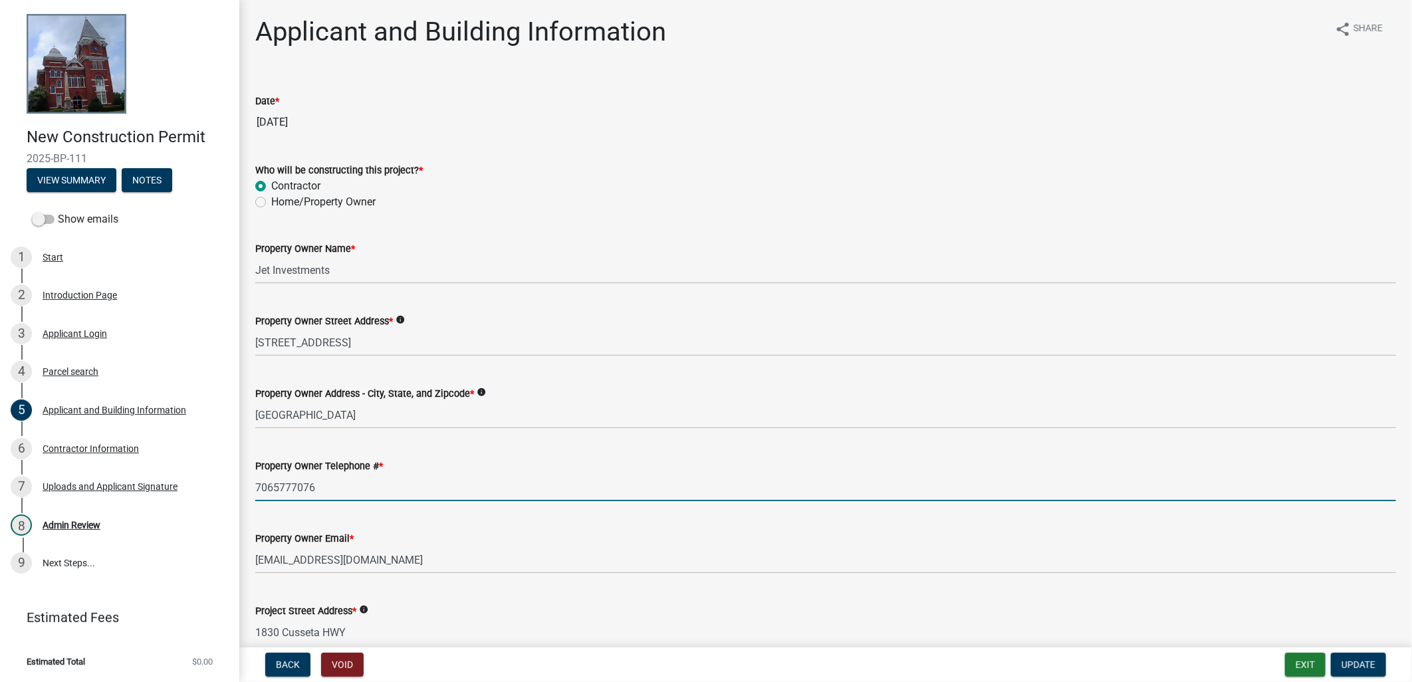
click at [348, 479] on input "7065777076" at bounding box center [825, 487] width 1141 height 27
click at [344, 476] on input "7065777076" at bounding box center [825, 487] width 1141 height 27
click at [346, 479] on input "7065777076" at bounding box center [825, 487] width 1141 height 27
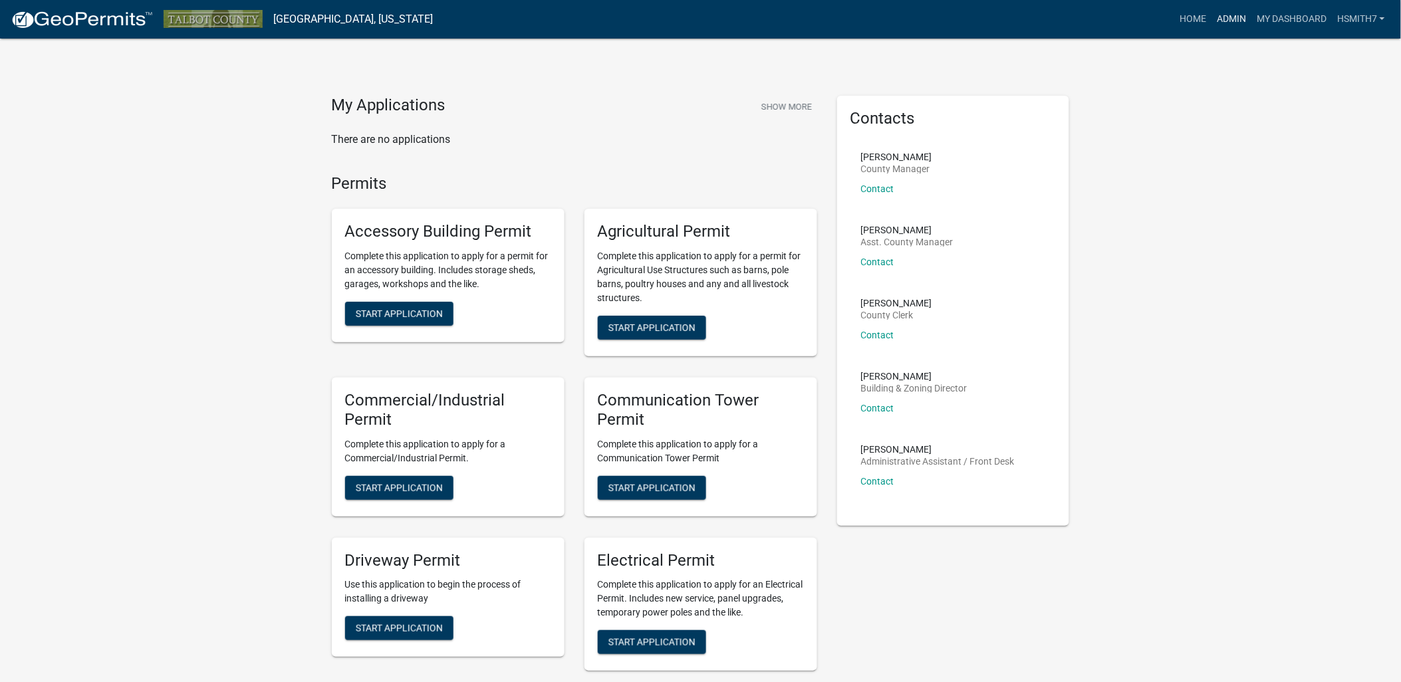
click at [1242, 13] on link "Admin" at bounding box center [1231, 19] width 40 height 25
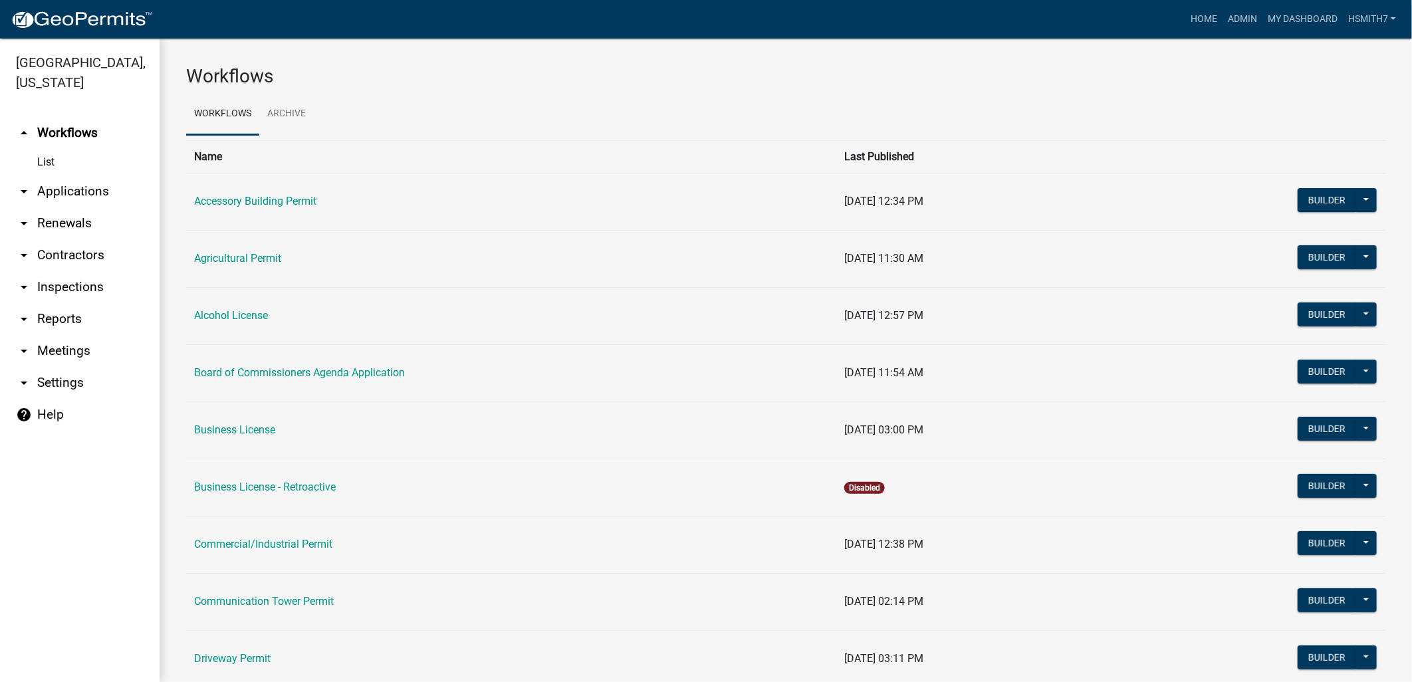
click at [61, 195] on link "arrow_drop_down Applications" at bounding box center [80, 192] width 160 height 32
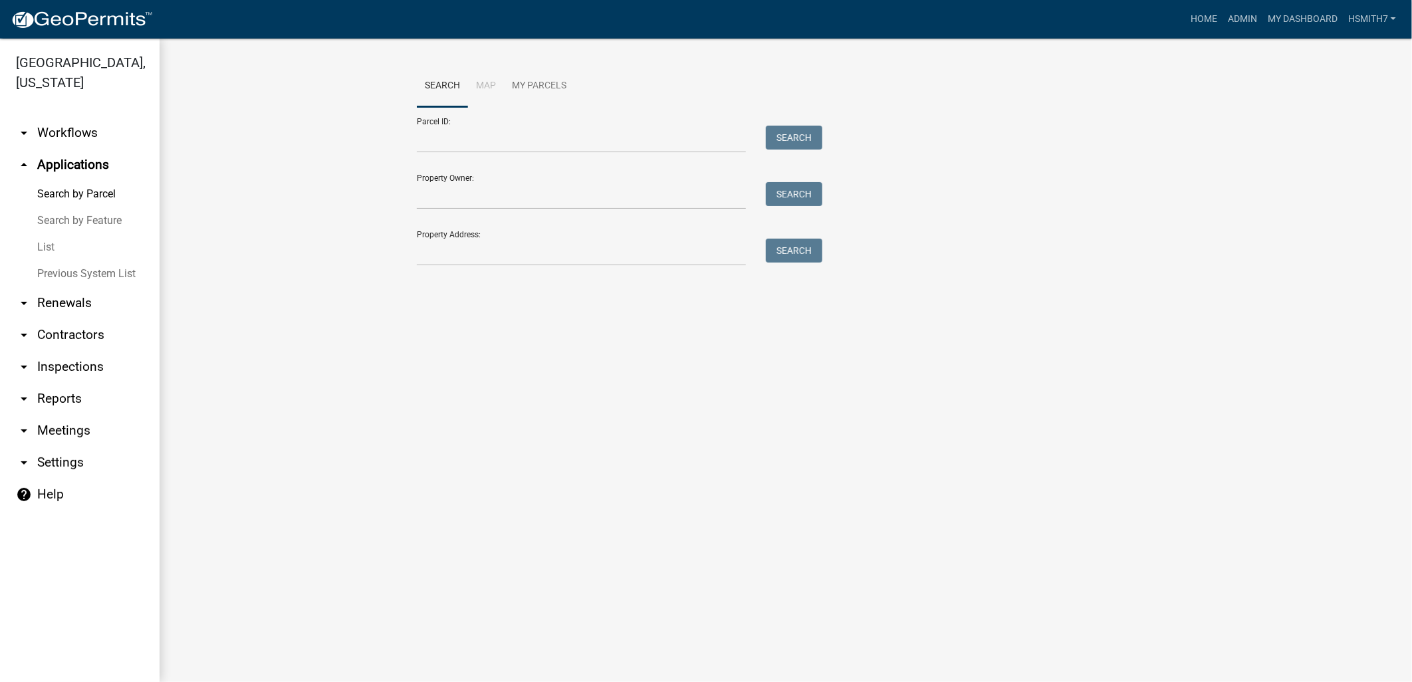
click at [49, 243] on link "List" at bounding box center [80, 247] width 160 height 27
